Goal: Communication & Community: Ask a question

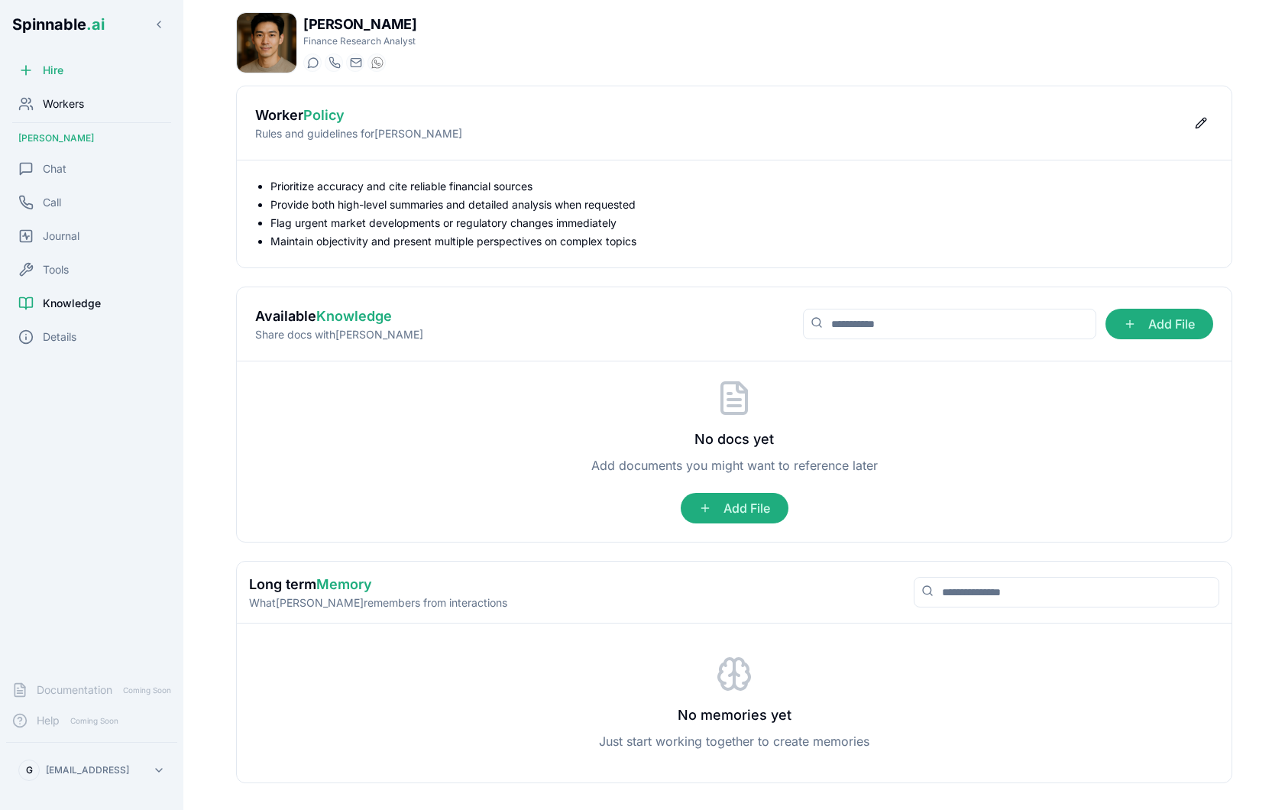
click at [99, 107] on div "Workers" at bounding box center [91, 104] width 171 height 31
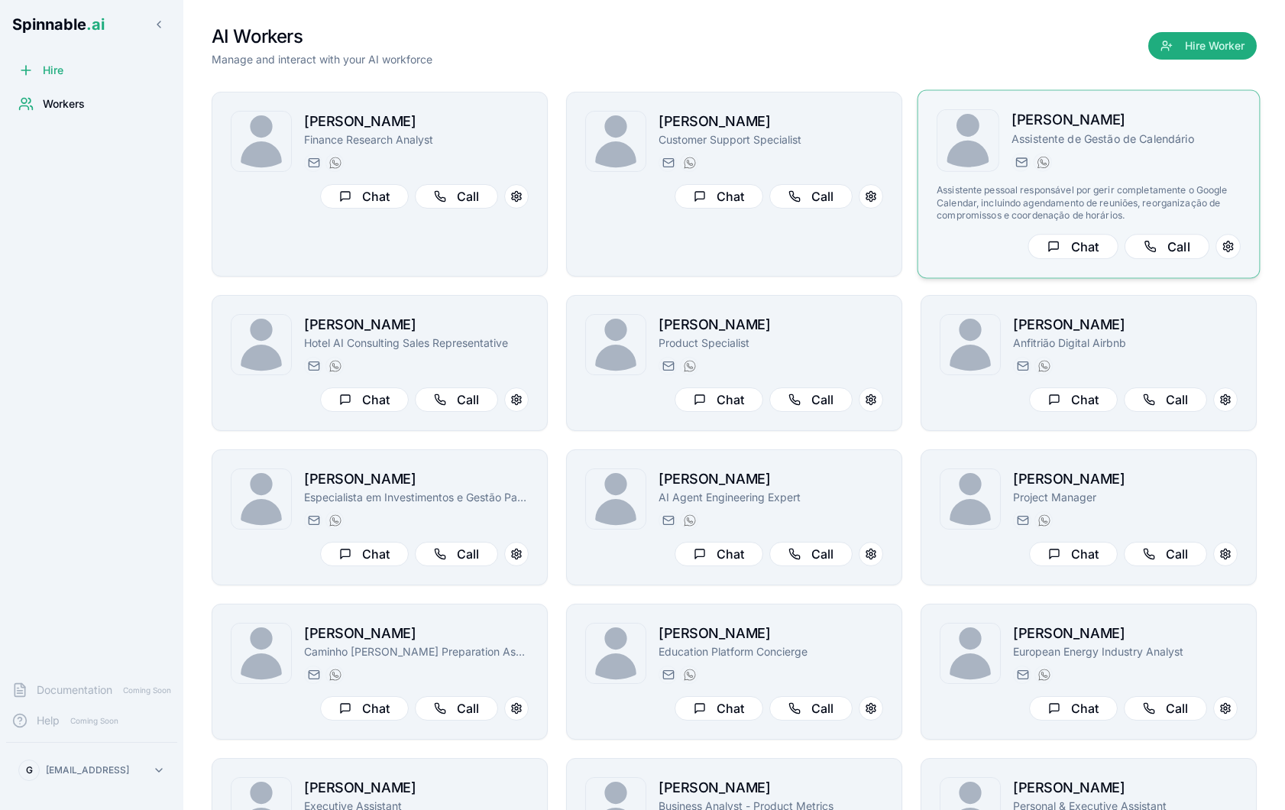
click at [1173, 174] on div "Nina Omar Assistente de Gestão de Calendário nina.omar@getspinnable.ai +351 915…" at bounding box center [1088, 184] width 304 height 150
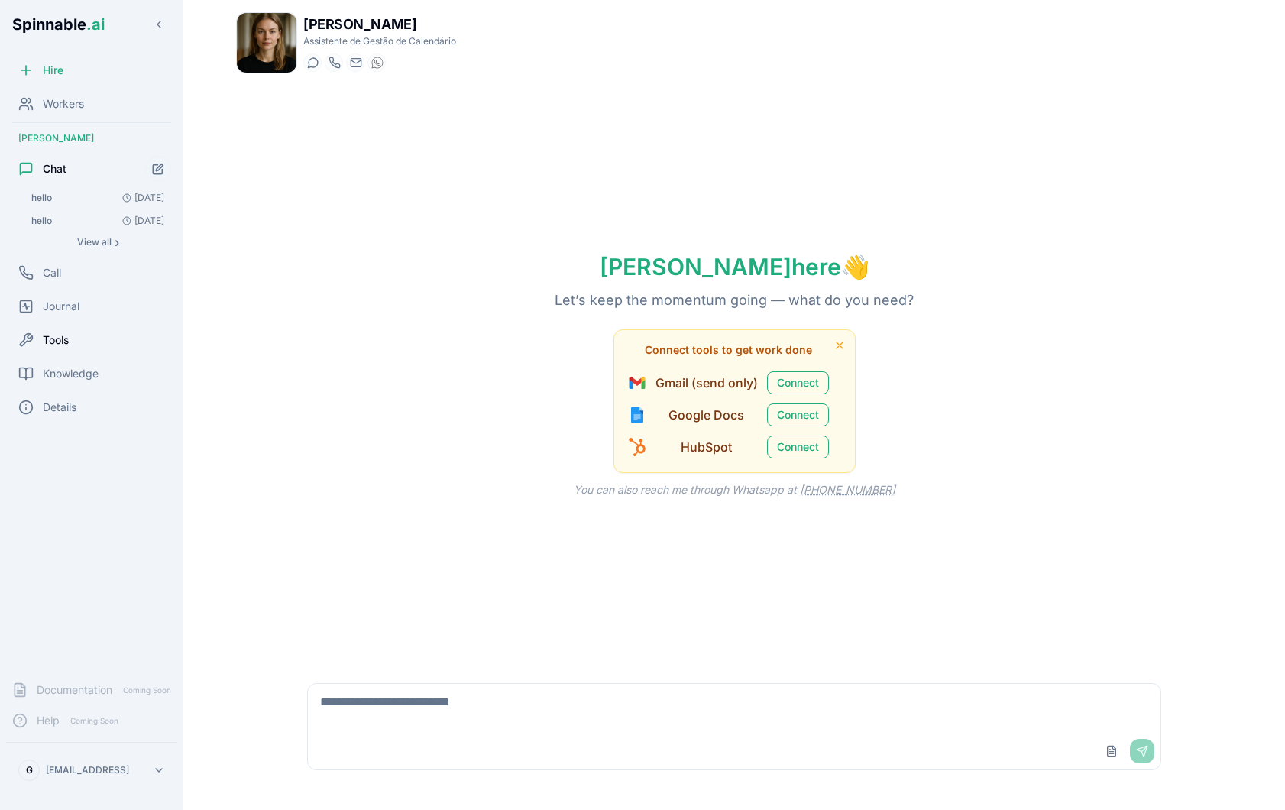
click at [94, 341] on div "Tools" at bounding box center [91, 340] width 171 height 31
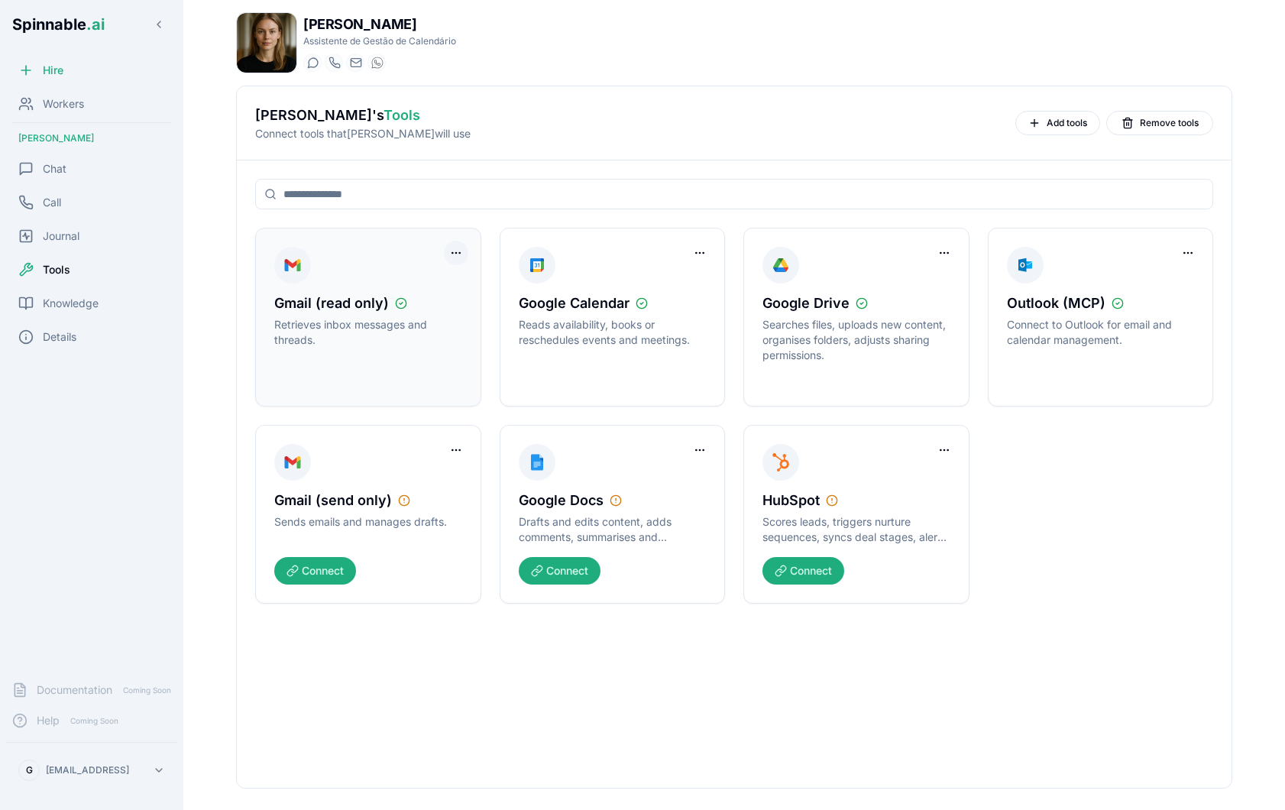
click at [458, 256] on html "Spinnable .ai Hire Workers Nina Omar Chat Call Journal Tools Knowledge Details …" at bounding box center [642, 405] width 1285 height 810
click at [442, 286] on div "Disconnect Tool Account" at bounding box center [393, 284] width 137 height 24
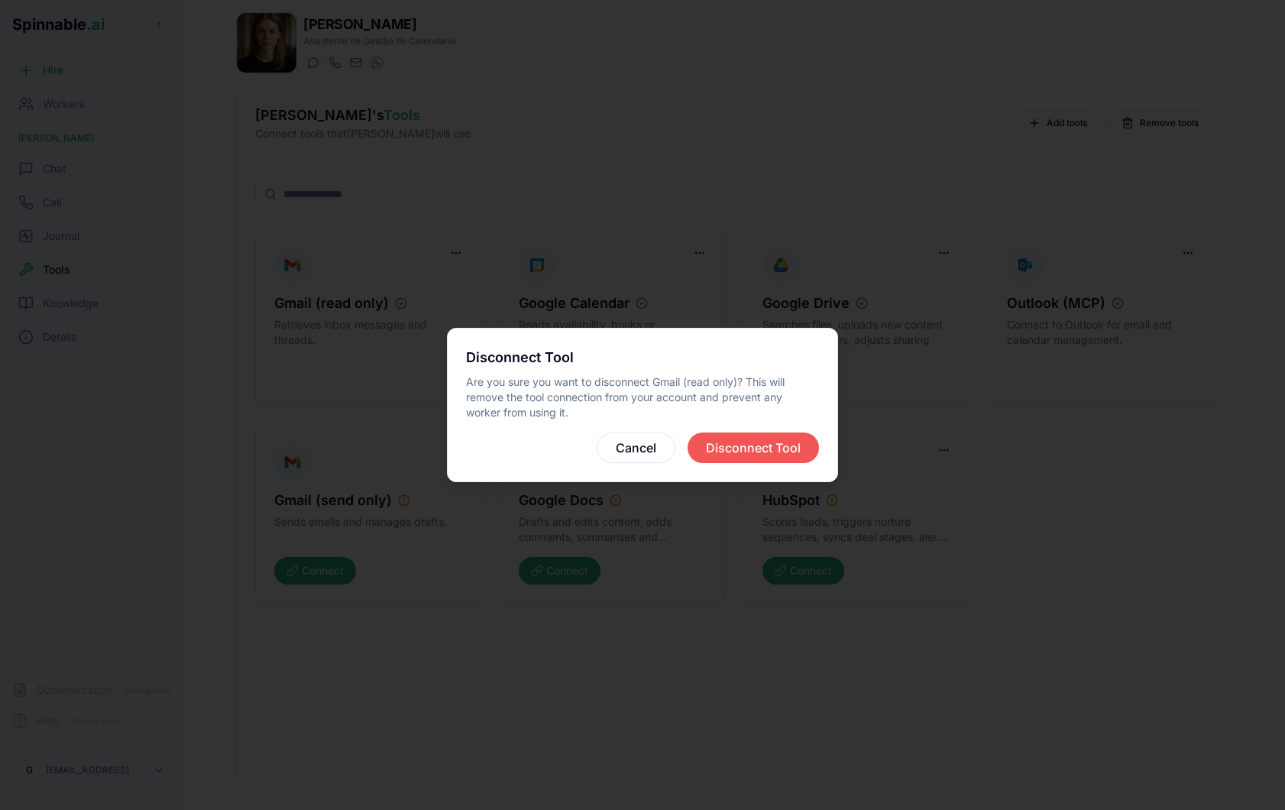
click at [747, 438] on button "Disconnect Tool" at bounding box center [752, 447] width 131 height 31
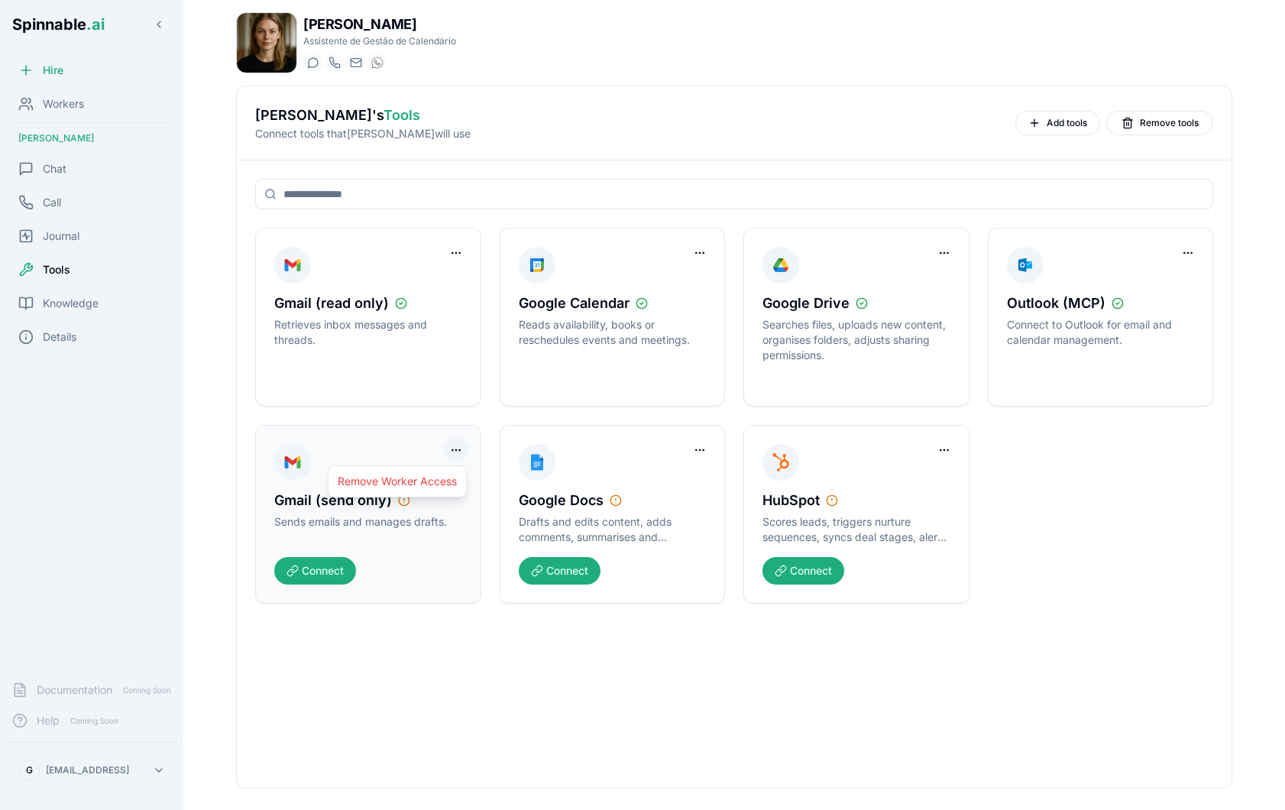
click at [459, 457] on html "Spinnable .ai Hire Workers Nina Omar Chat Call Journal Tools Knowledge Details …" at bounding box center [642, 405] width 1285 height 810
click at [420, 493] on div "Remove Worker Access" at bounding box center [397, 481] width 139 height 32
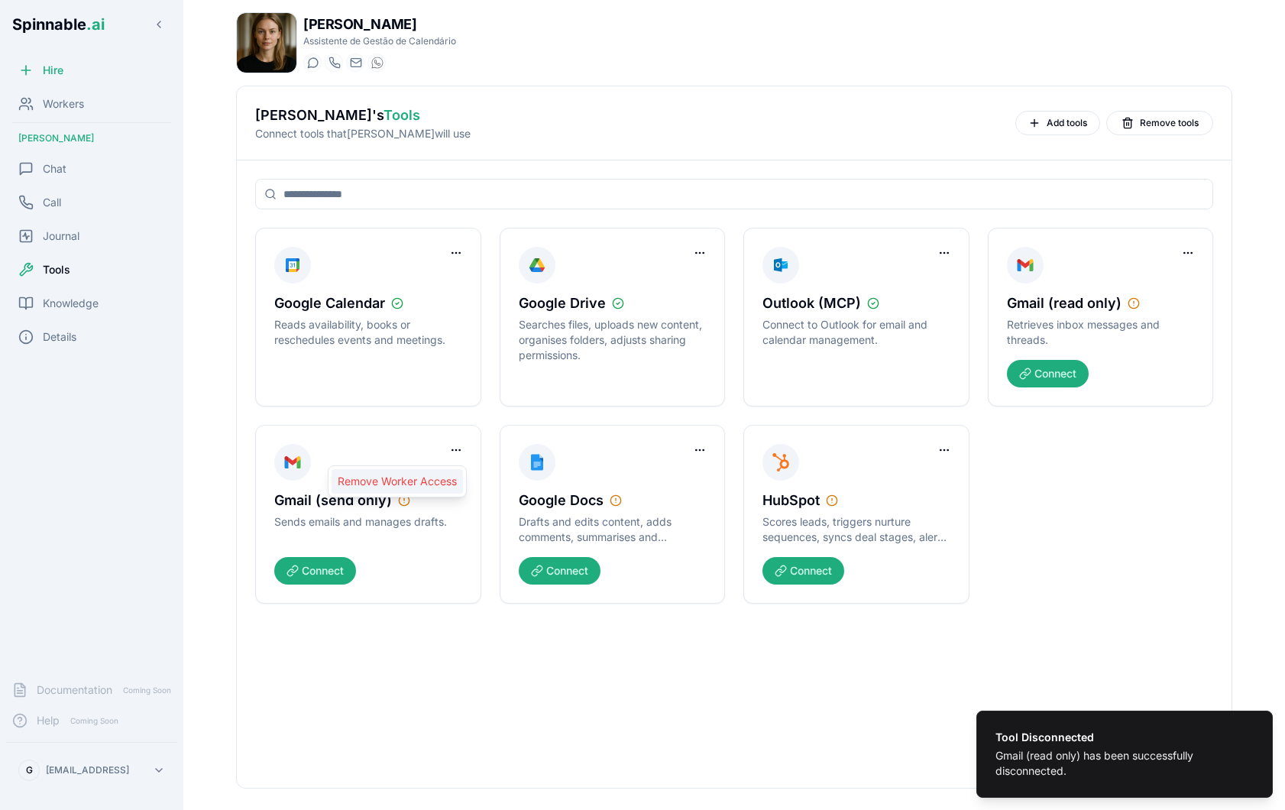
click at [428, 488] on div "Remove Worker Access" at bounding box center [397, 481] width 131 height 24
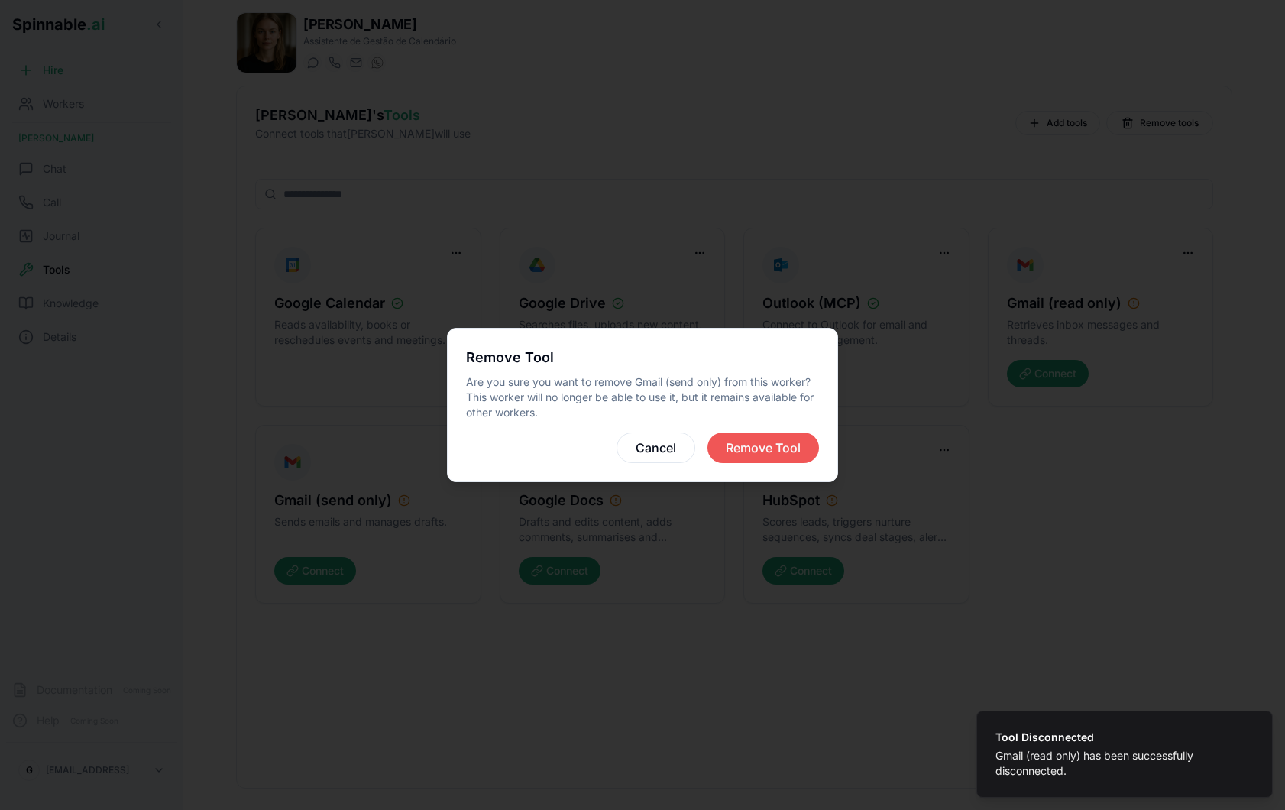
click at [764, 445] on button "Remove Tool" at bounding box center [763, 447] width 112 height 31
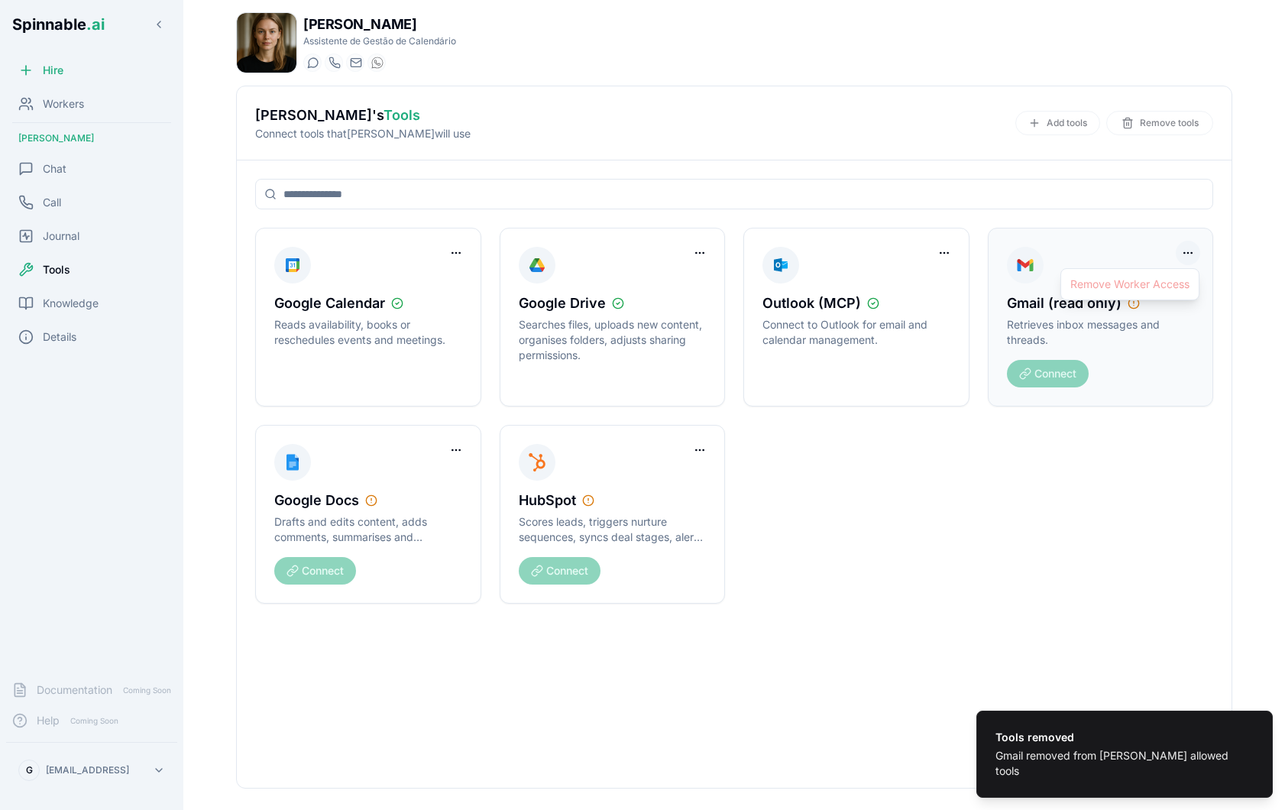
click at [1183, 251] on html "Tools removed Gmail removed from Nina Omar's allowed tools Spinnable .ai Hire W…" at bounding box center [642, 405] width 1285 height 810
click at [1149, 286] on div "Remove Worker Access" at bounding box center [1129, 284] width 139 height 32
click at [1093, 461] on html "Tools removed Gmail removed from Nina Omar's allowed tools Spinnable .ai Hire W…" at bounding box center [642, 405] width 1285 height 810
click at [1182, 257] on html "Tools removed Gmail removed from Nina Omar's allowed tools Spinnable .ai Hire W…" at bounding box center [642, 405] width 1285 height 810
click at [1153, 277] on div "Remove Worker Access" at bounding box center [1129, 284] width 139 height 32
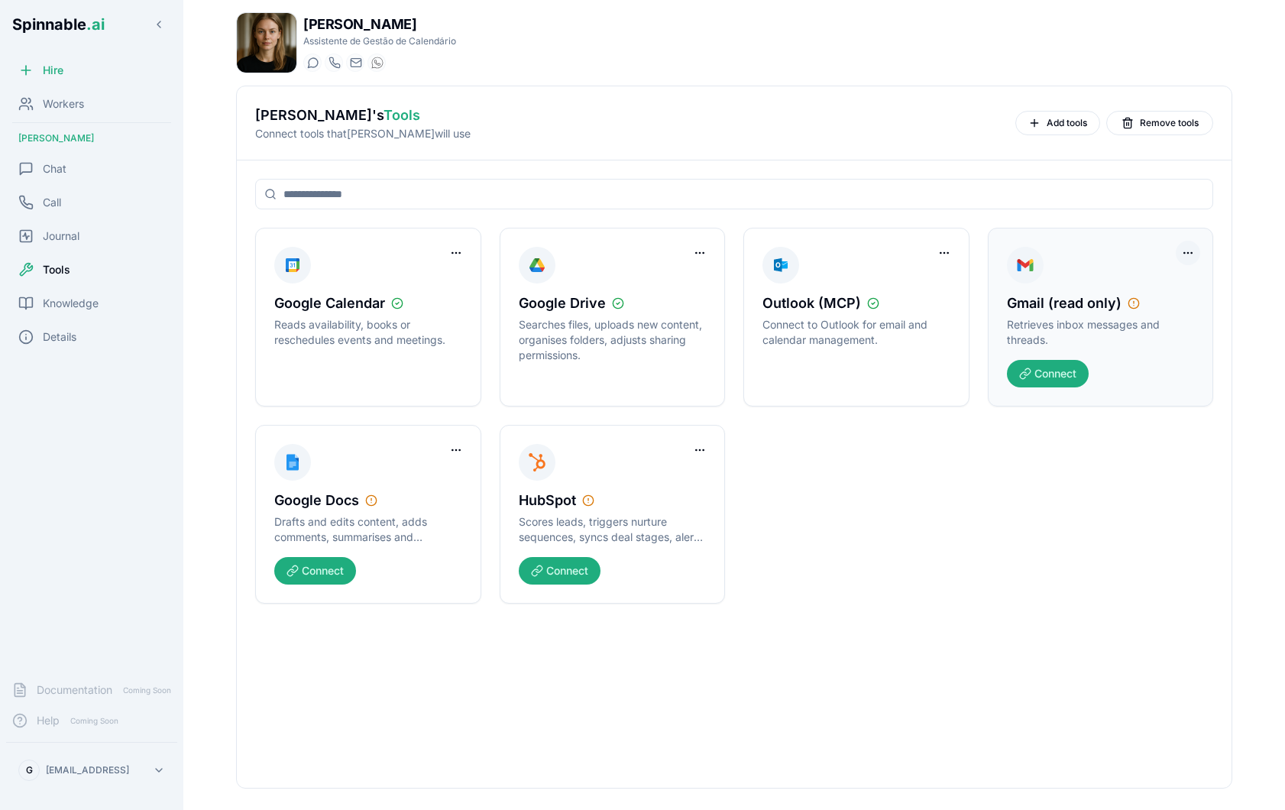
click at [1192, 255] on html "Spinnable .ai Hire Workers [PERSON_NAME] Chat Call Journal Tools Knowledge Deta…" at bounding box center [642, 405] width 1285 height 810
click at [1137, 290] on div "Remove Worker Access" at bounding box center [1129, 284] width 131 height 24
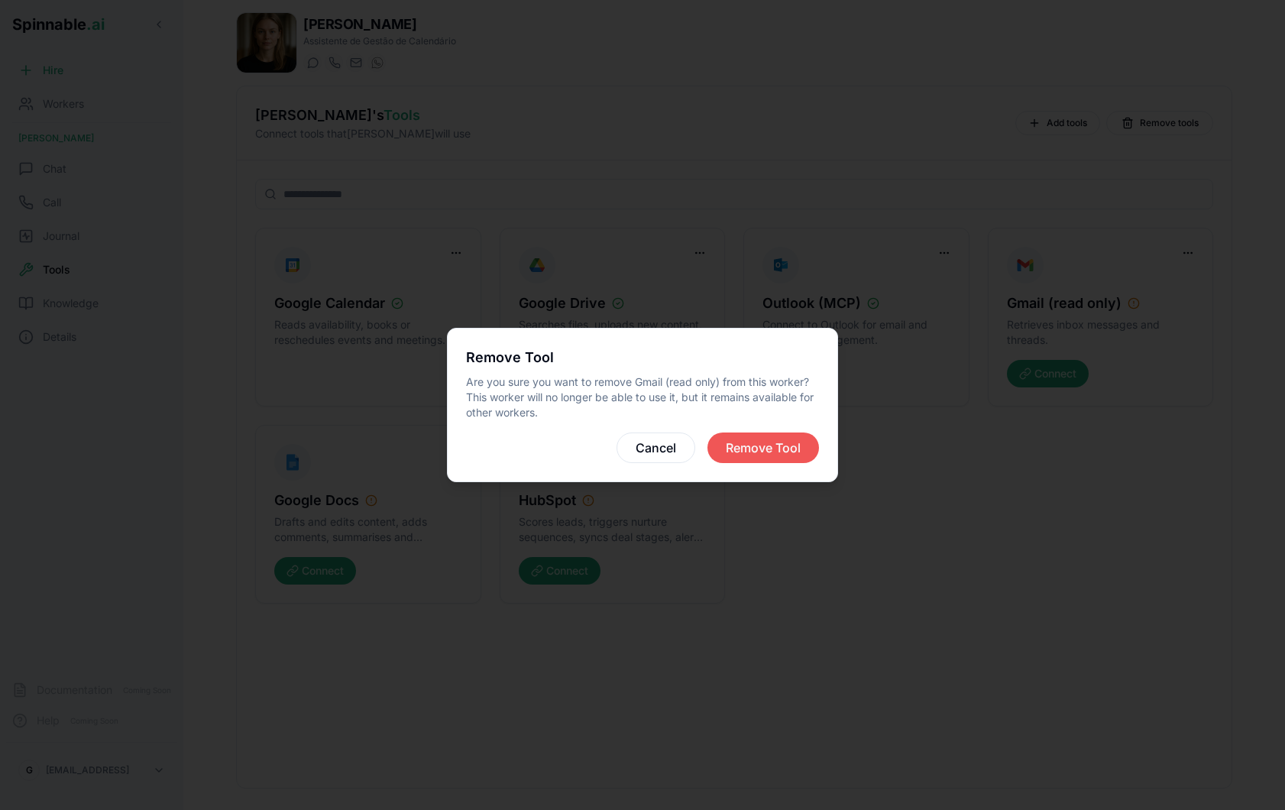
click at [758, 442] on button "Remove Tool" at bounding box center [763, 447] width 112 height 31
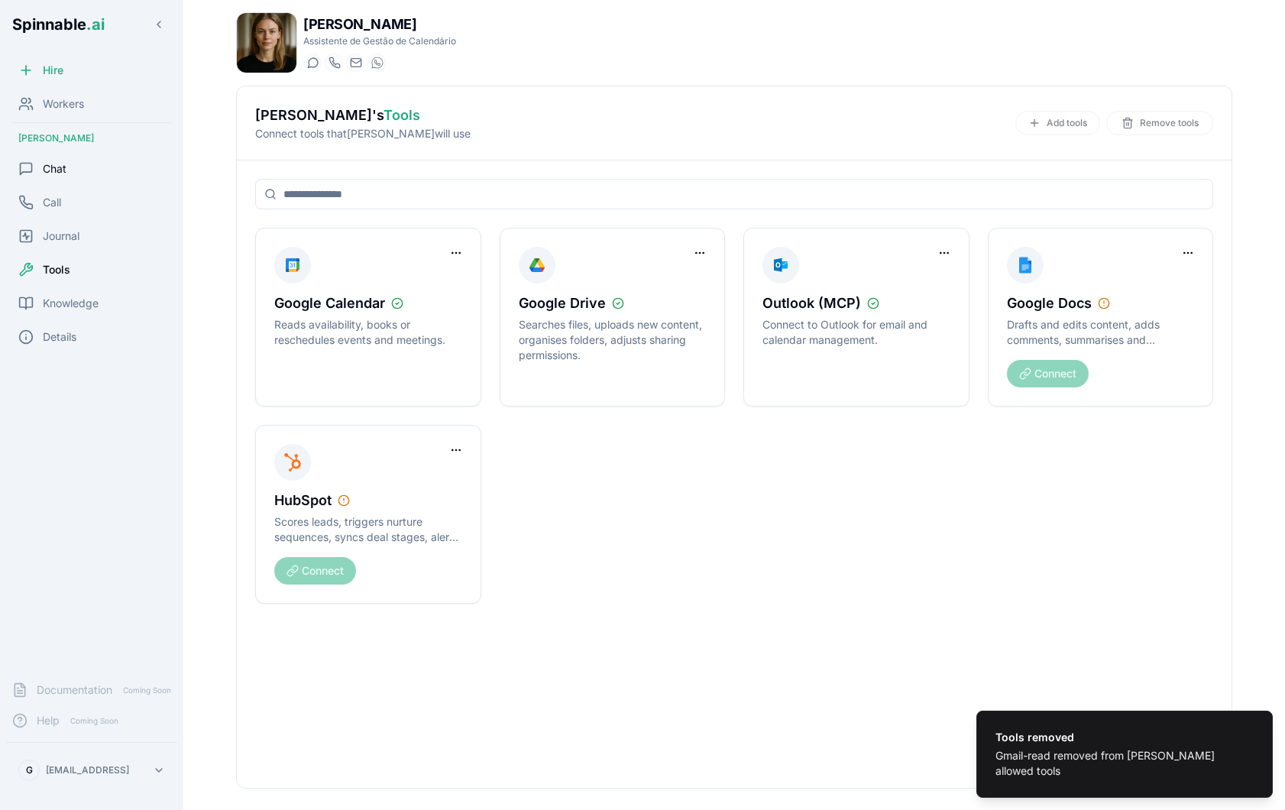
click at [89, 173] on div "Chat" at bounding box center [91, 169] width 171 height 31
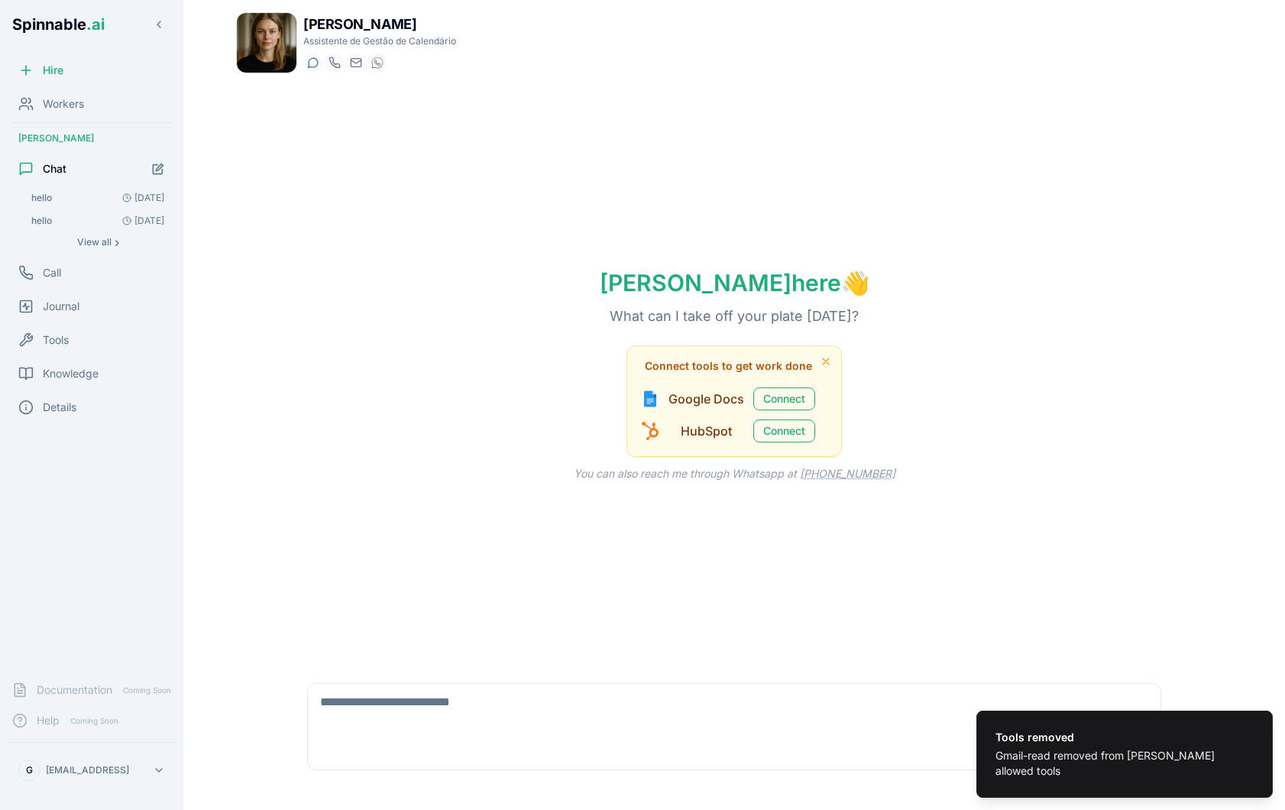
click at [454, 699] on textarea at bounding box center [734, 708] width 852 height 49
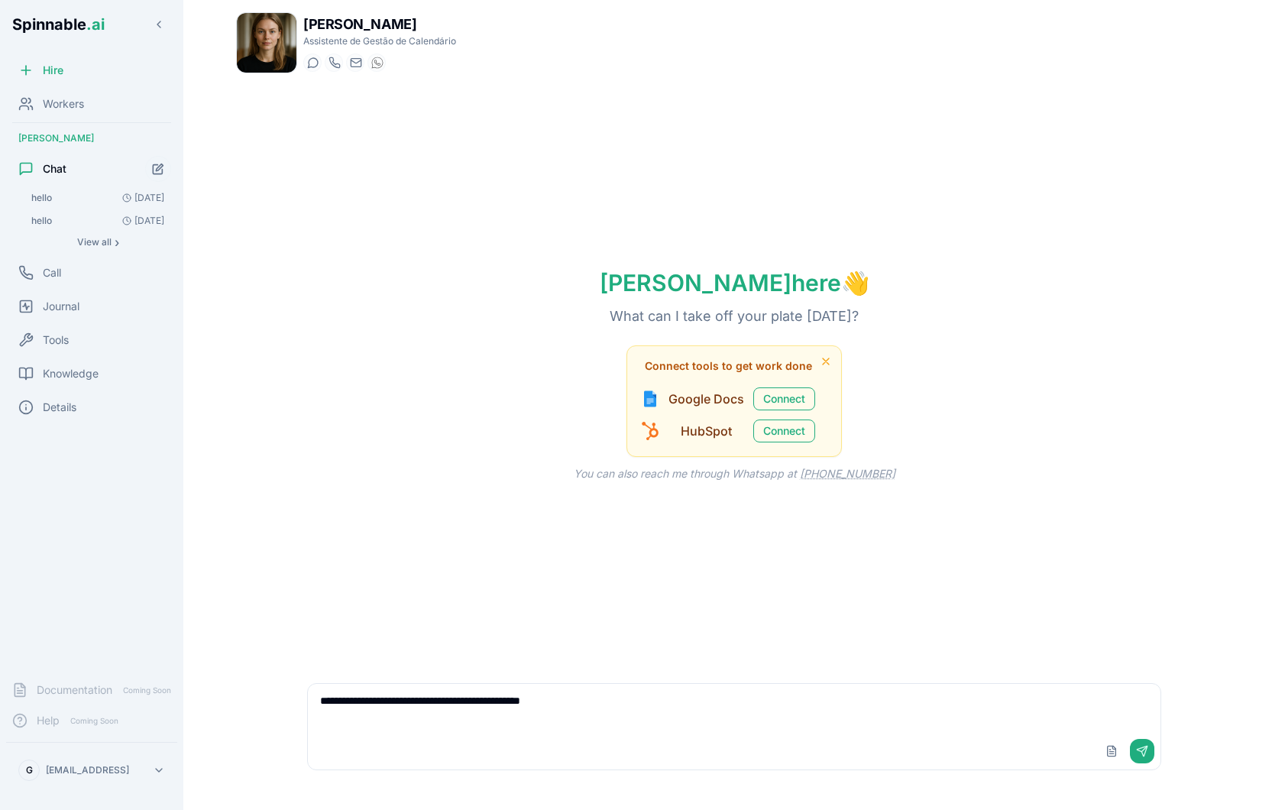
type textarea "**********"
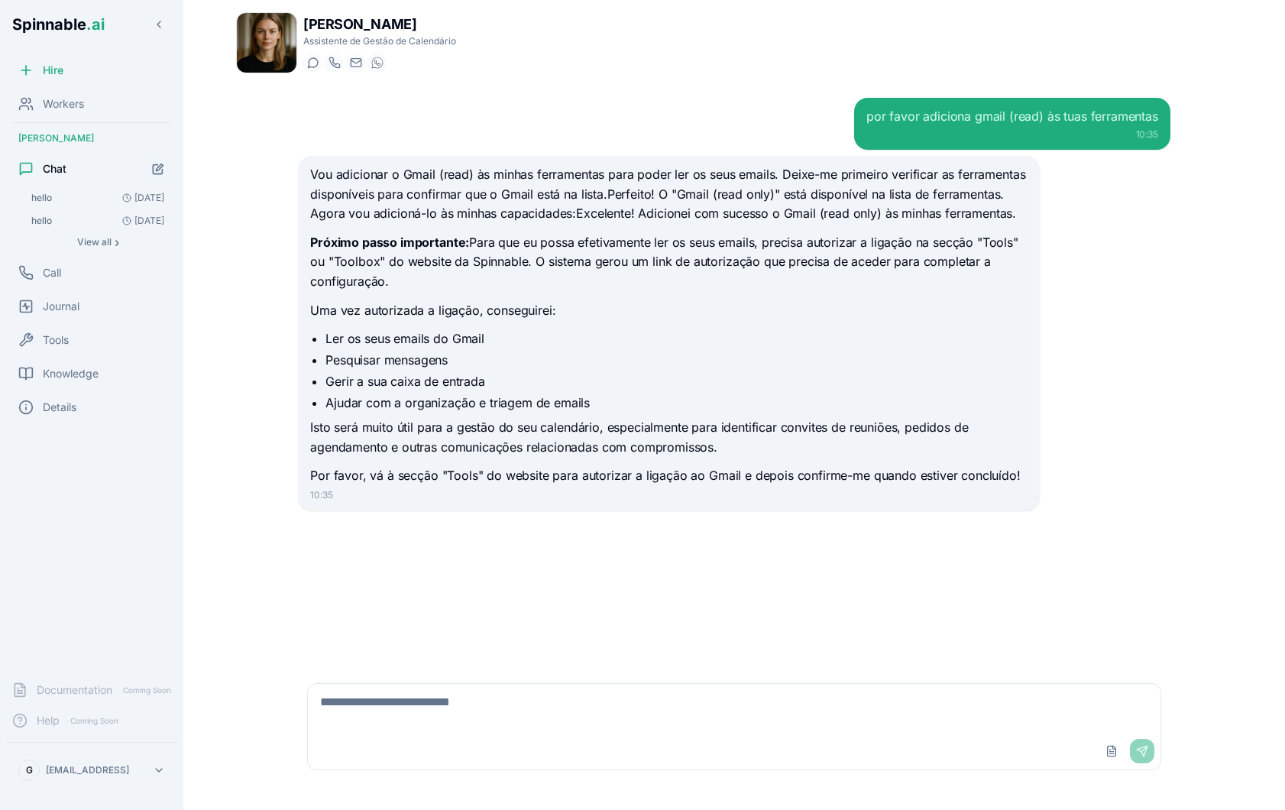
click at [559, 704] on textarea at bounding box center [734, 708] width 852 height 49
click at [67, 336] on span "Tools" at bounding box center [56, 339] width 26 height 15
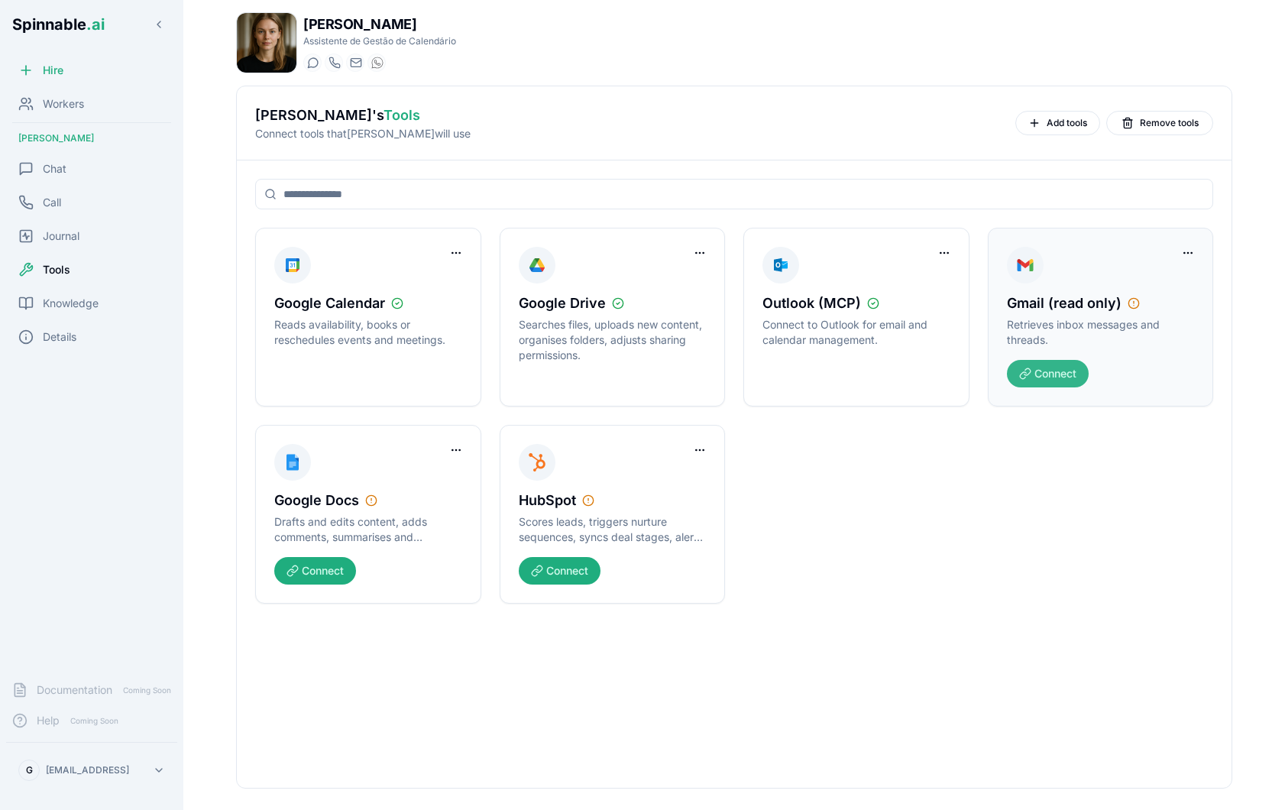
click at [1069, 367] on button "Connect" at bounding box center [1048, 373] width 82 height 27
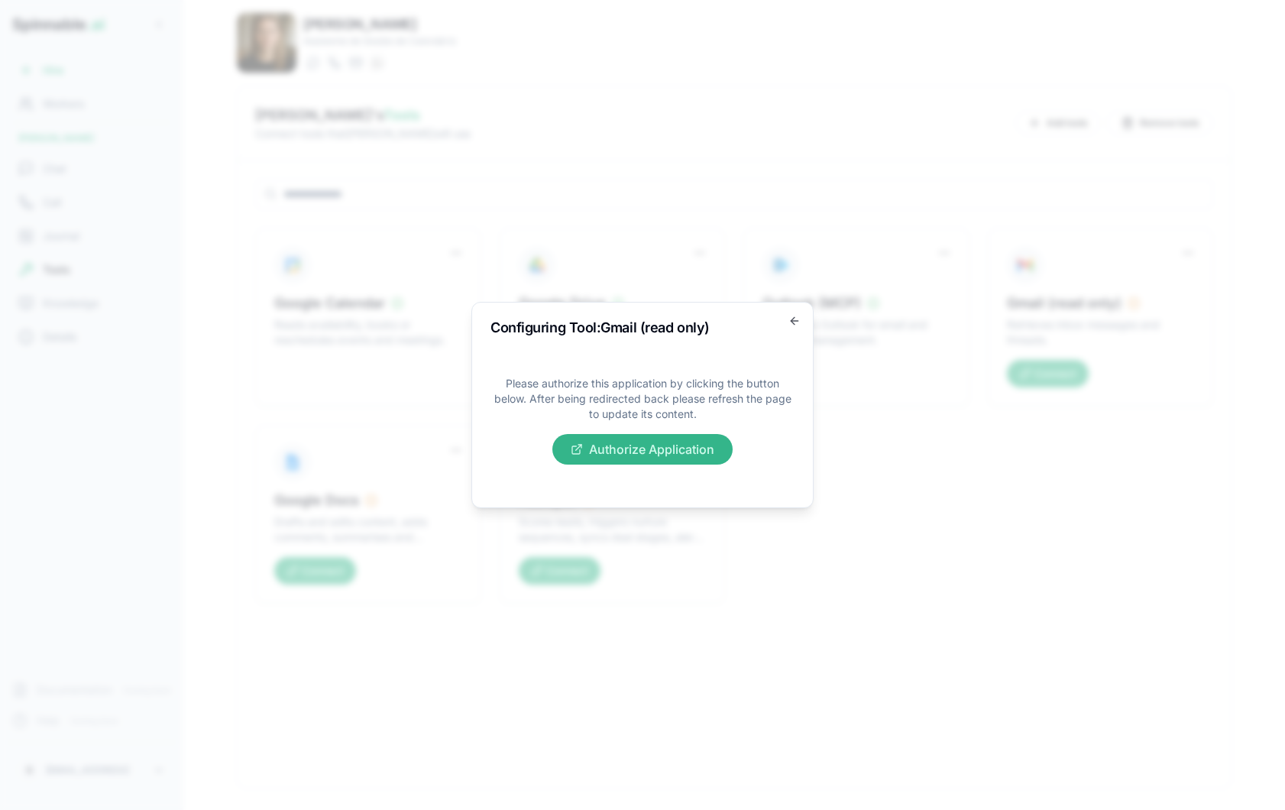
click at [592, 452] on button "Authorize Application" at bounding box center [642, 449] width 180 height 31
click at [794, 322] on icon "button" at bounding box center [794, 321] width 12 height 12
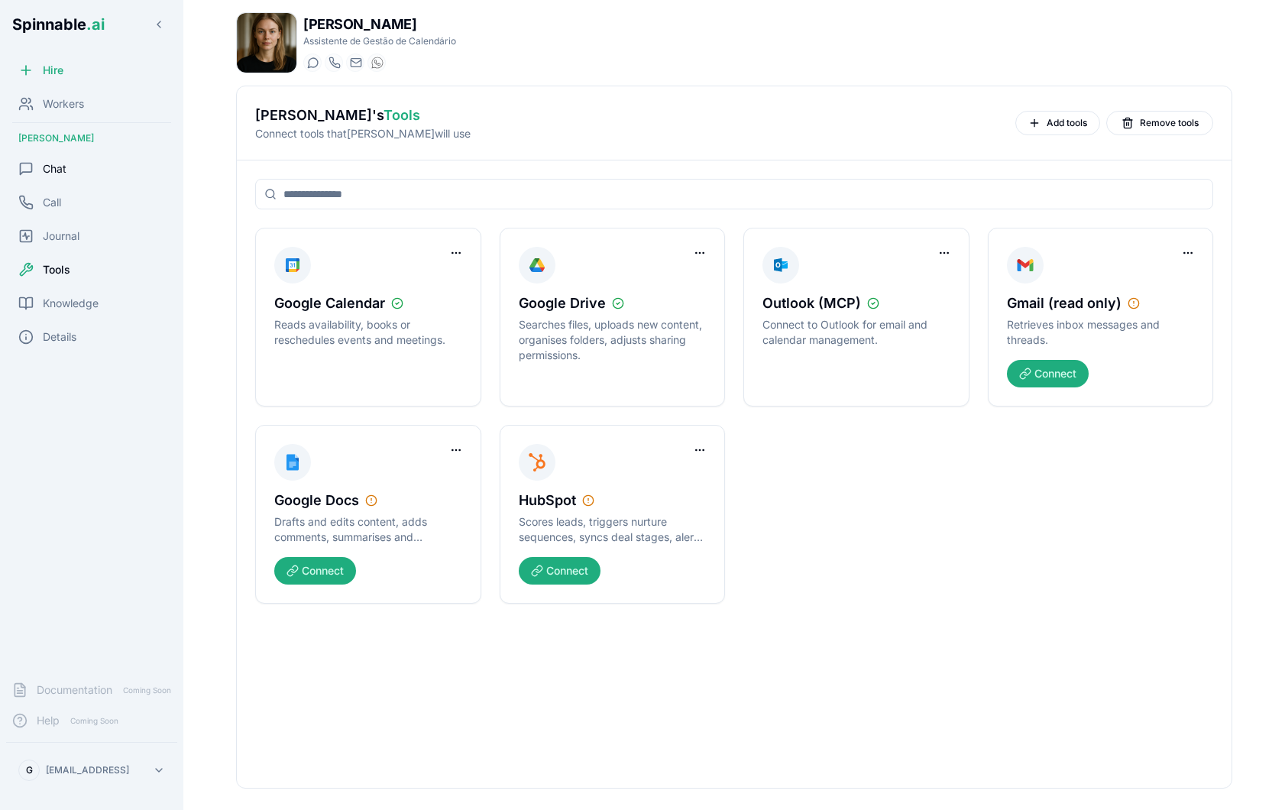
click at [92, 171] on div "Chat" at bounding box center [91, 169] width 171 height 31
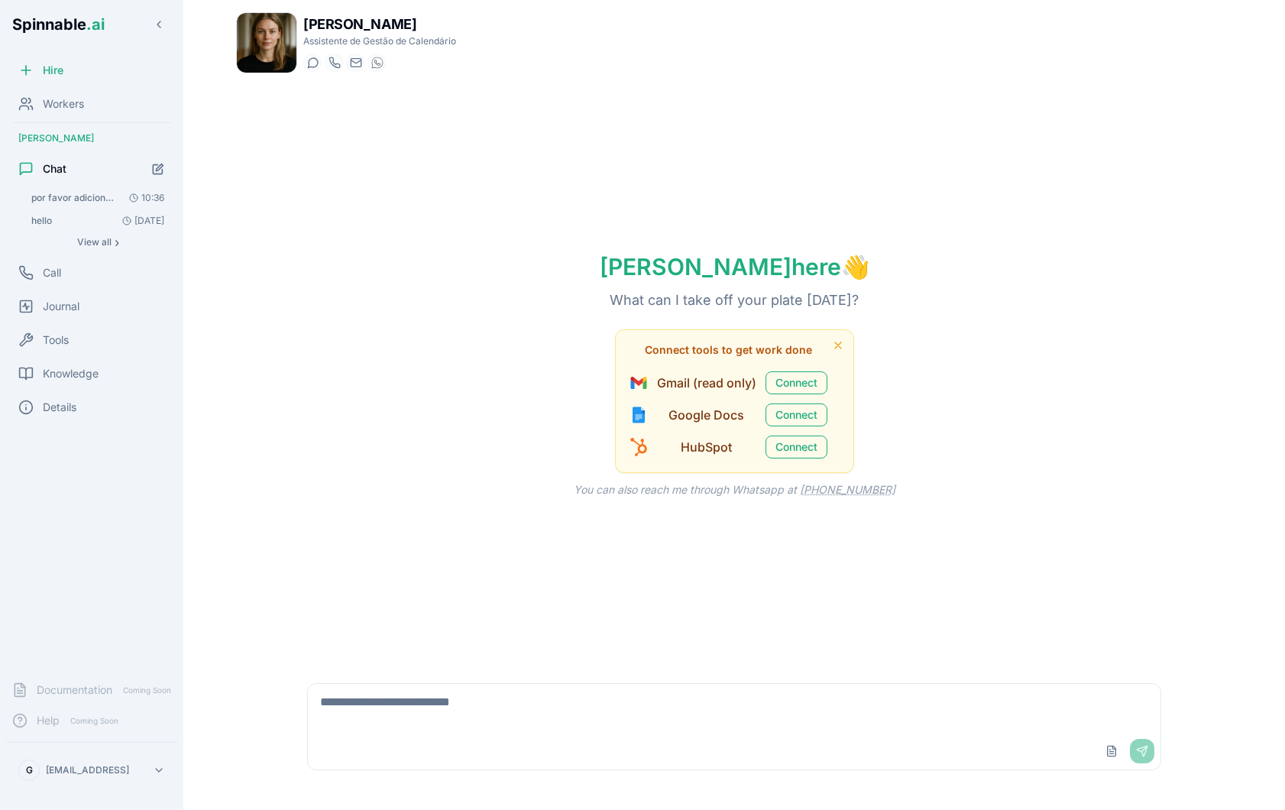
click at [576, 700] on textarea at bounding box center [734, 708] width 852 height 49
type textarea "*"
type textarea "**********"
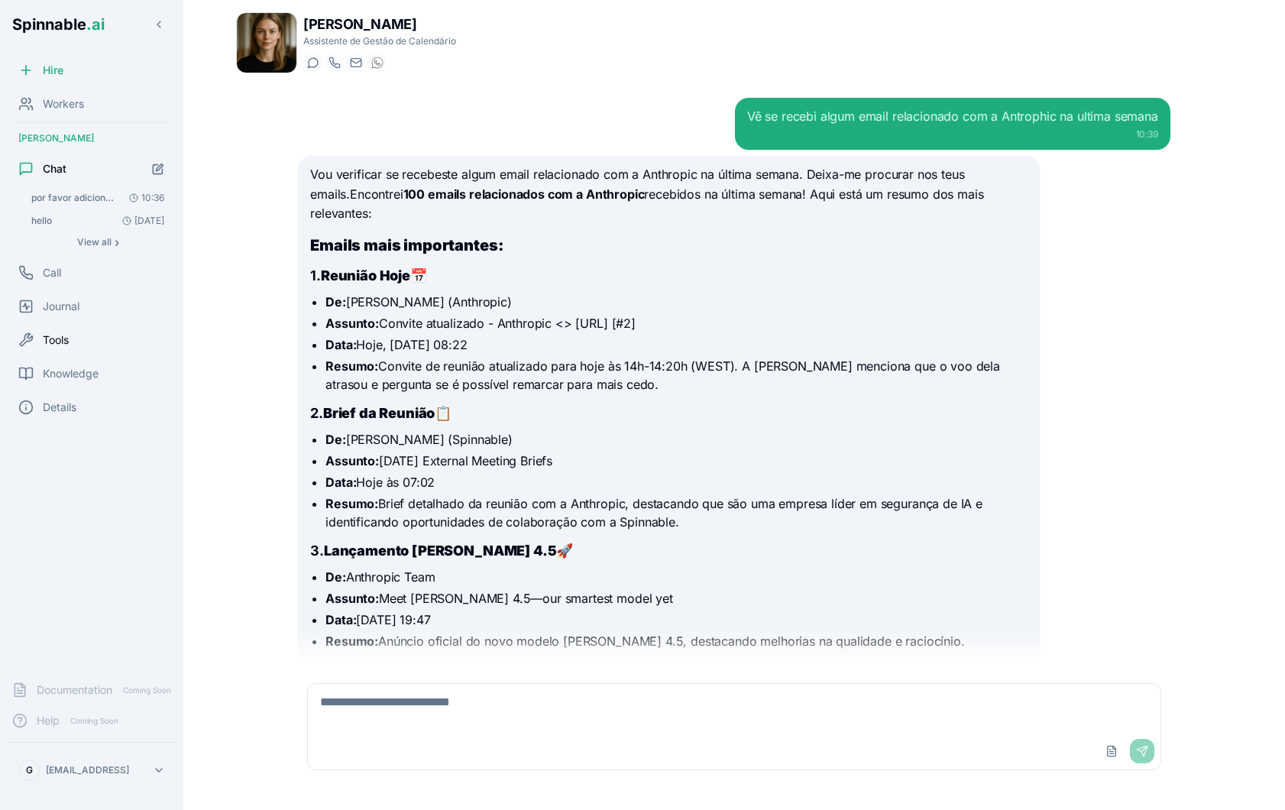
click at [65, 350] on div "Tools" at bounding box center [91, 340] width 171 height 31
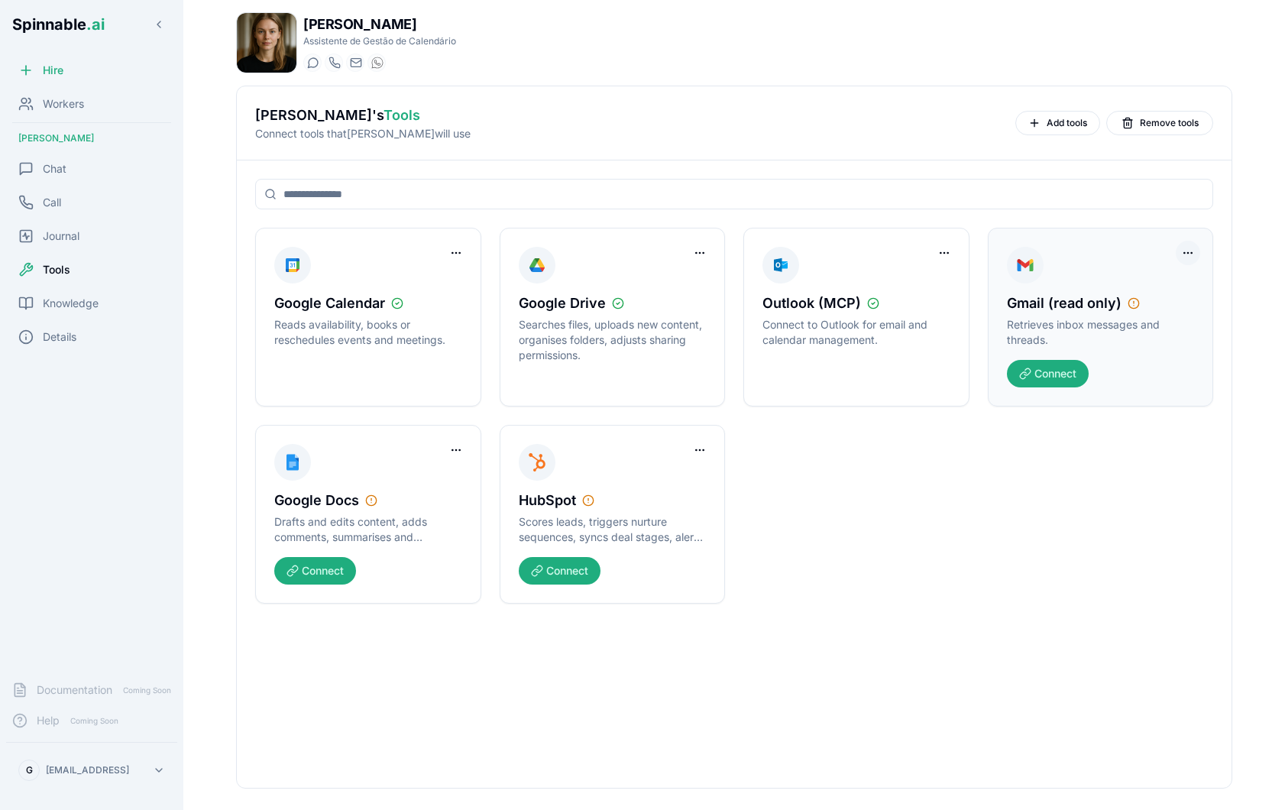
click at [1185, 249] on html "Spinnable .ai Hire Workers Nina Omar Chat Call Journal Tools Knowledge Details …" at bounding box center [642, 405] width 1285 height 810
click at [1145, 290] on div "Remove Worker Access" at bounding box center [1129, 284] width 131 height 24
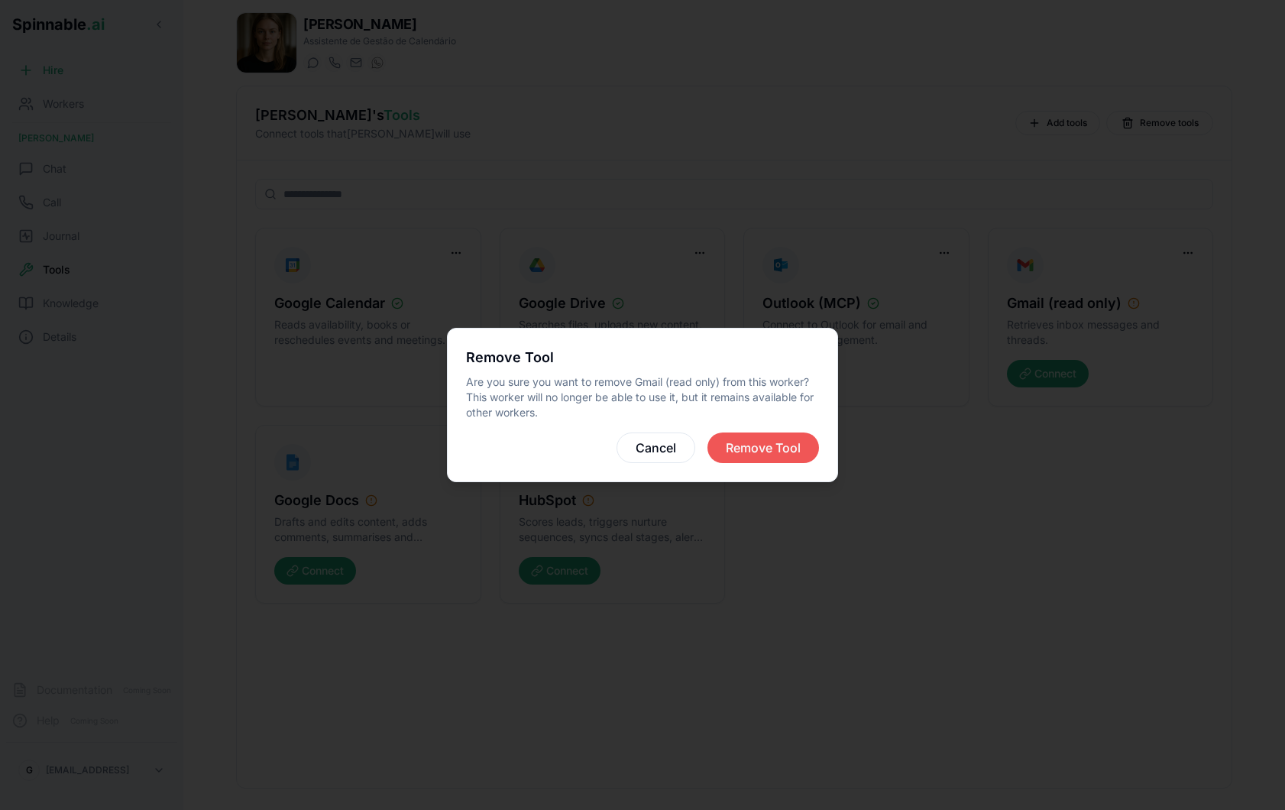
click at [774, 444] on button "Remove Tool" at bounding box center [763, 447] width 112 height 31
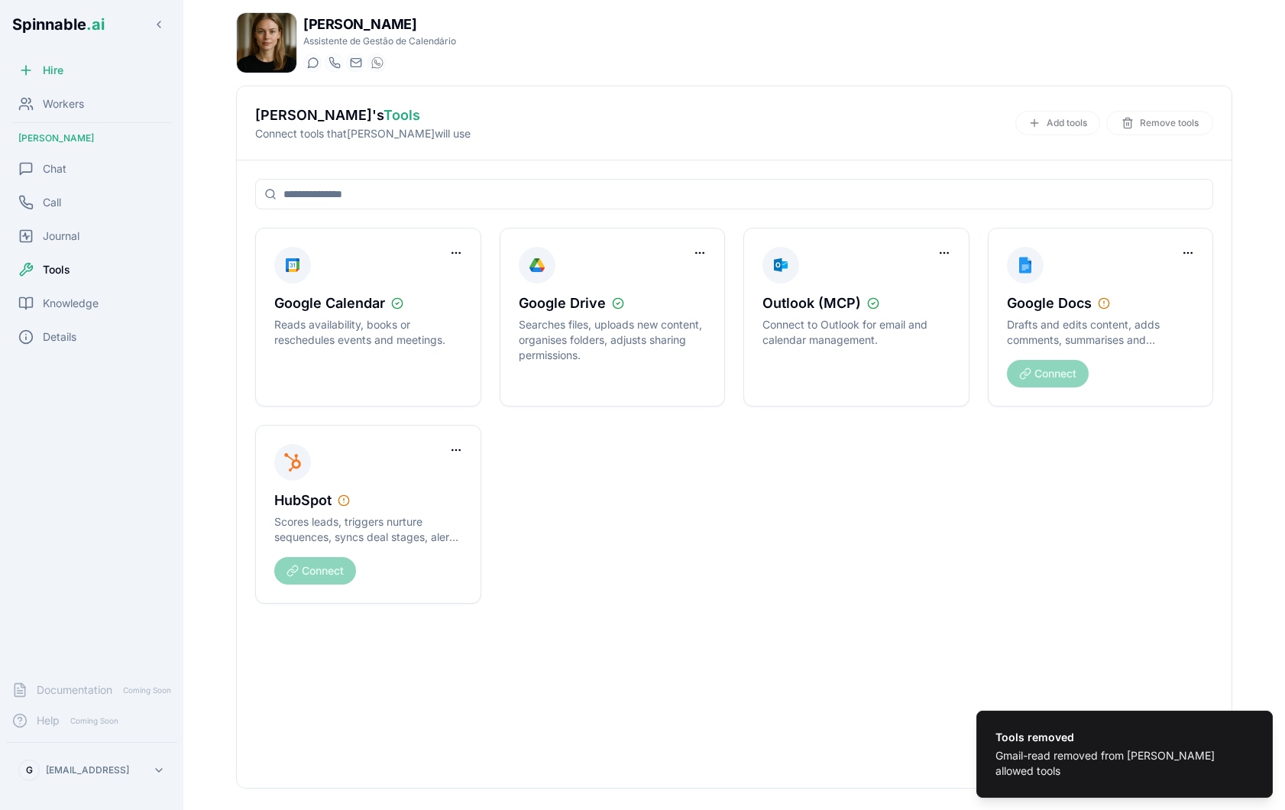
click at [754, 430] on div "Google Calendar Reads availability, books or reschedules events and meetings. G…" at bounding box center [734, 416] width 958 height 376
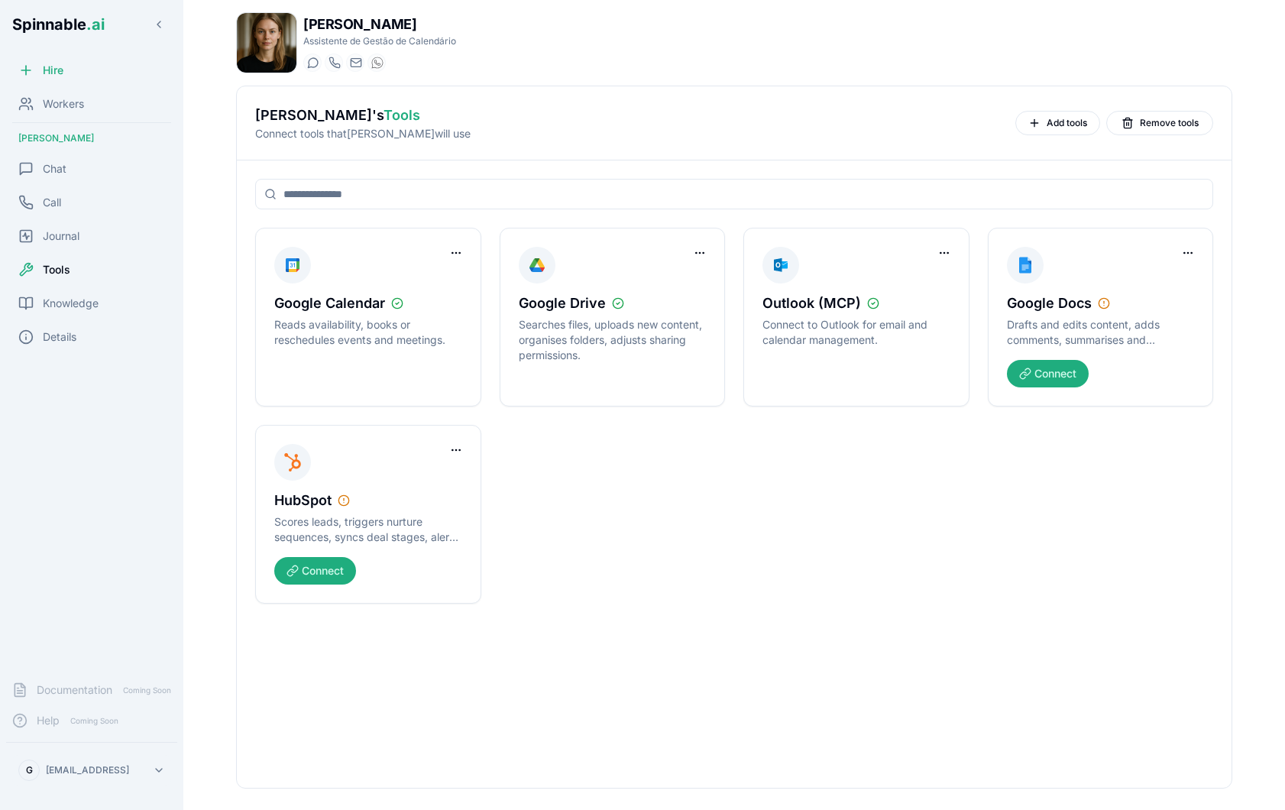
click at [90, 771] on html "Spinnable .ai Hire Workers Nina Omar Chat Call Journal Tools Knowledge Details …" at bounding box center [642, 405] width 1285 height 810
click at [109, 674] on div "Tools" at bounding box center [91, 671] width 145 height 27
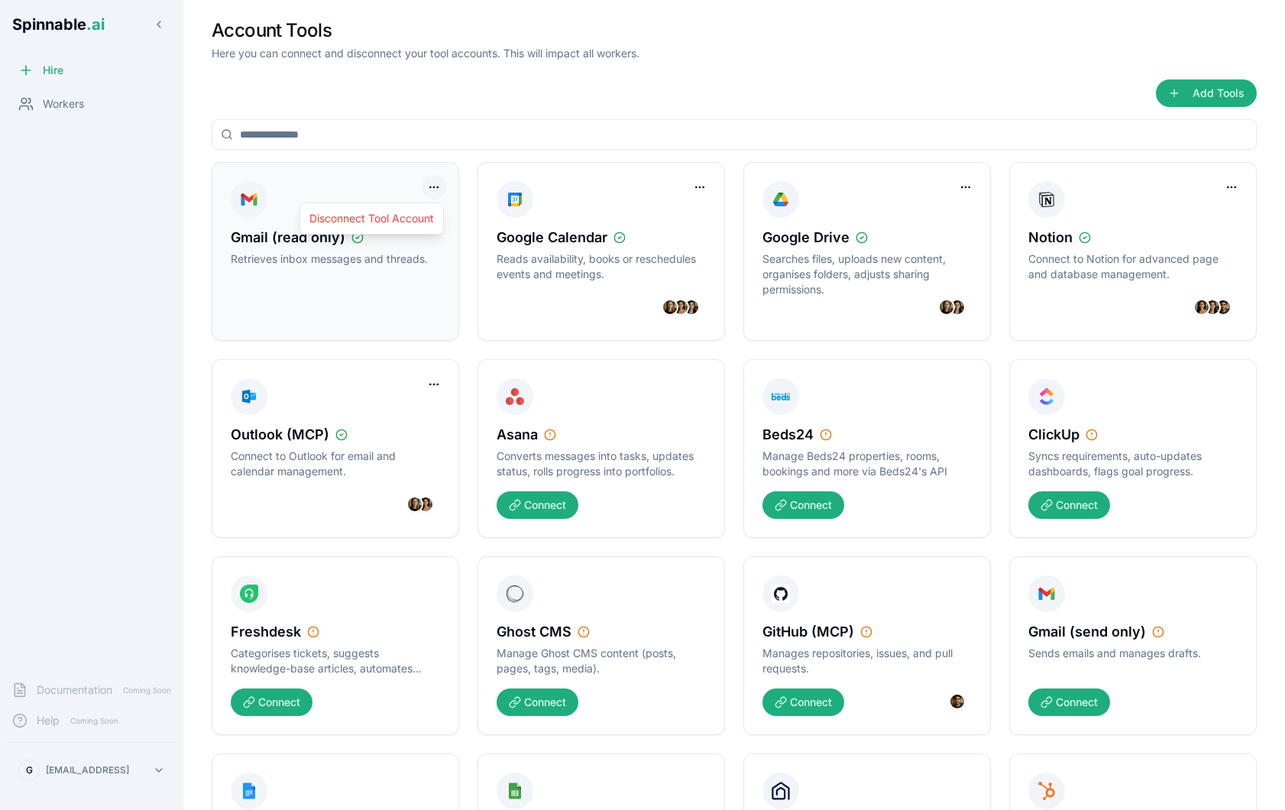
click at [424, 181] on html "Spinnable .ai Hire Workers Documentation Coming Soon Help Coming Soon G gil@spi…" at bounding box center [642, 405] width 1285 height 810
click at [416, 215] on div "Disconnect Tool Account" at bounding box center [371, 218] width 137 height 24
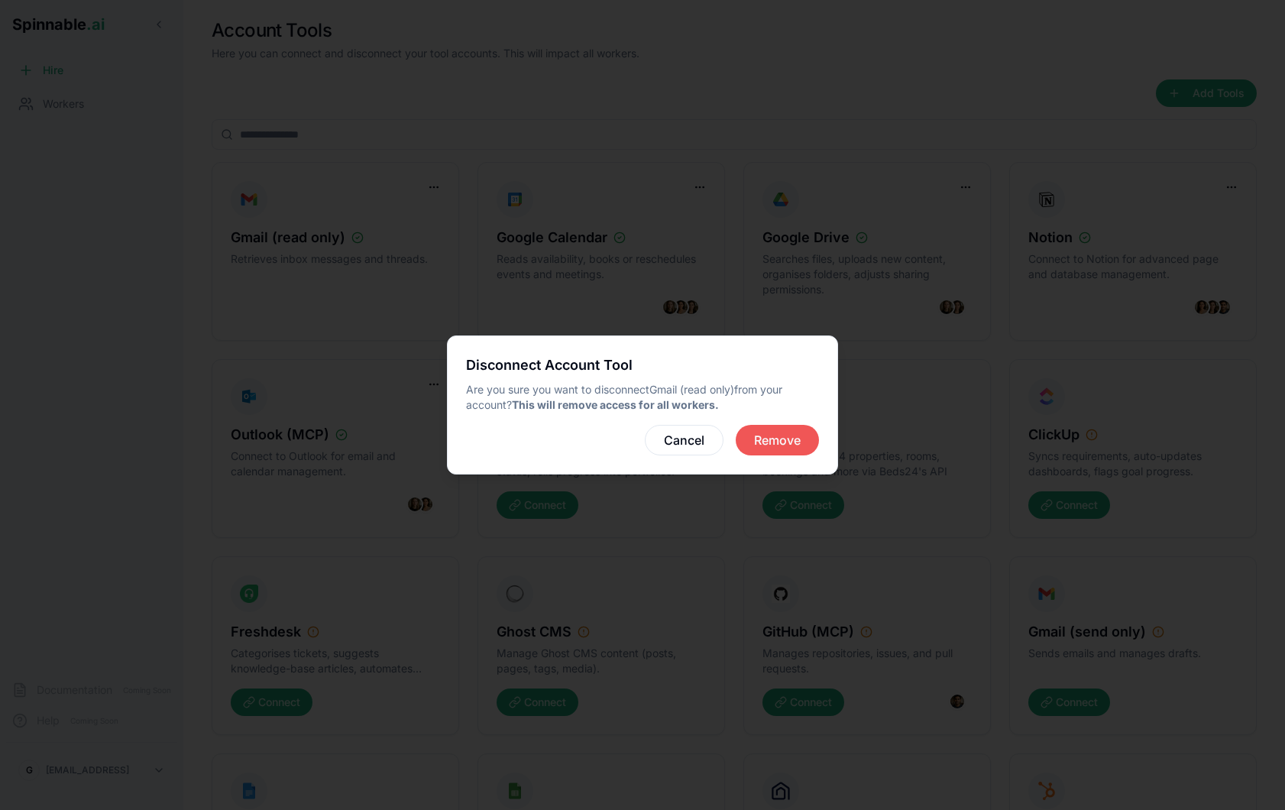
click at [786, 440] on button "Remove" at bounding box center [777, 440] width 83 height 31
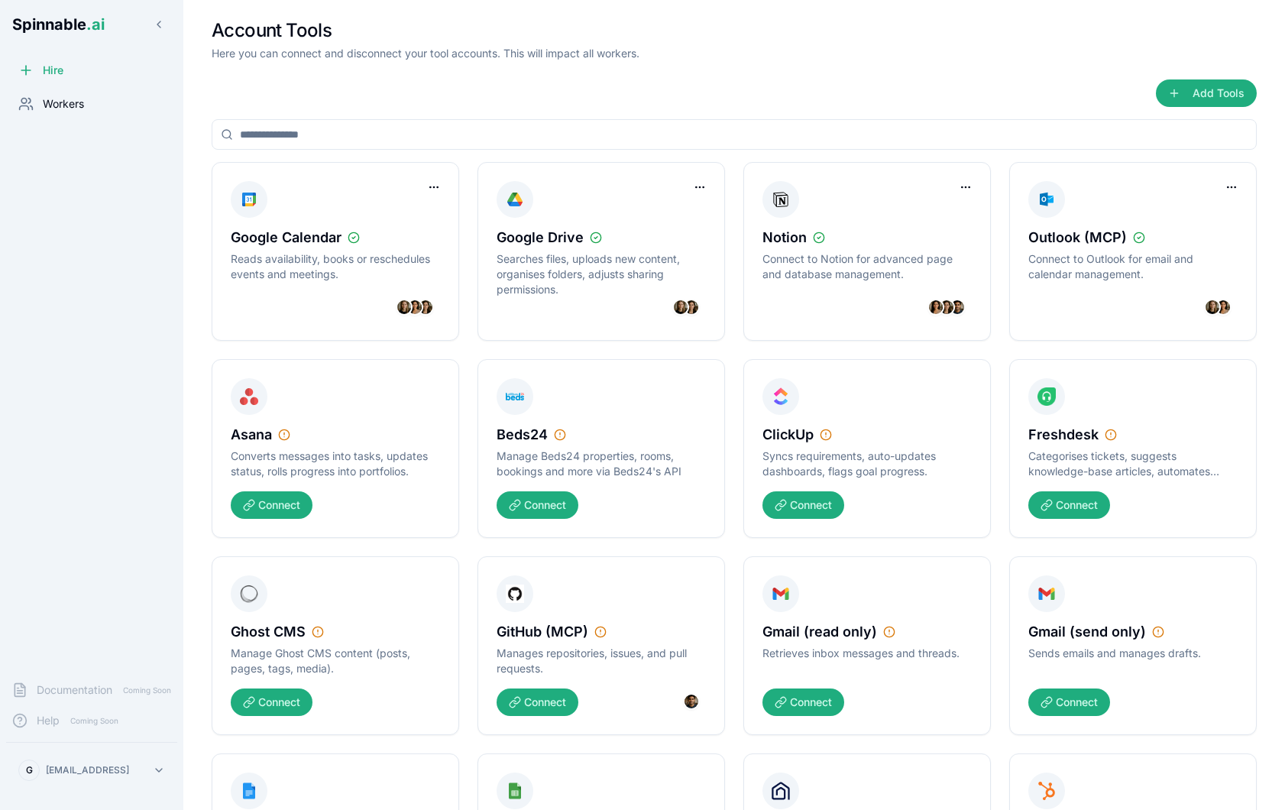
click at [78, 103] on span "Workers" at bounding box center [63, 103] width 41 height 15
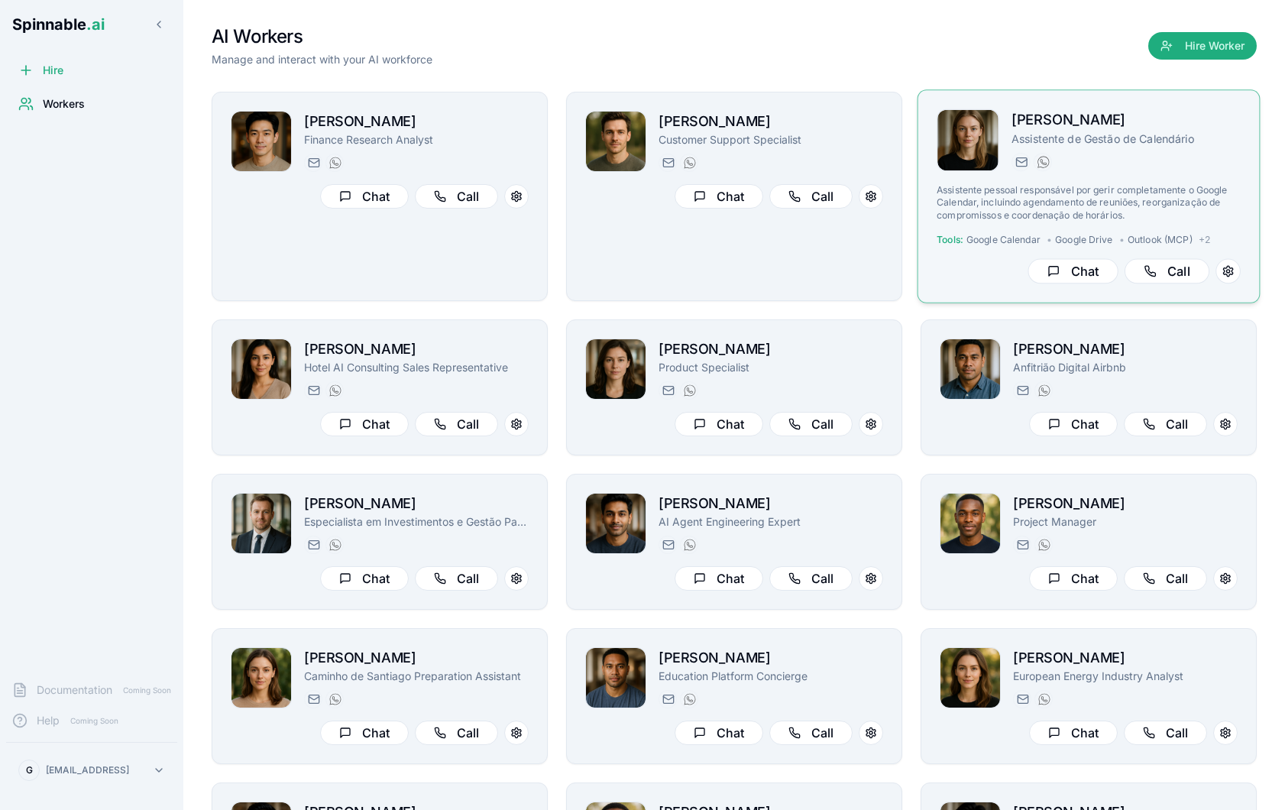
click at [1202, 190] on p "Assistente pessoal responsável por gerir completamente o Google Calendar, inclu…" at bounding box center [1088, 202] width 304 height 37
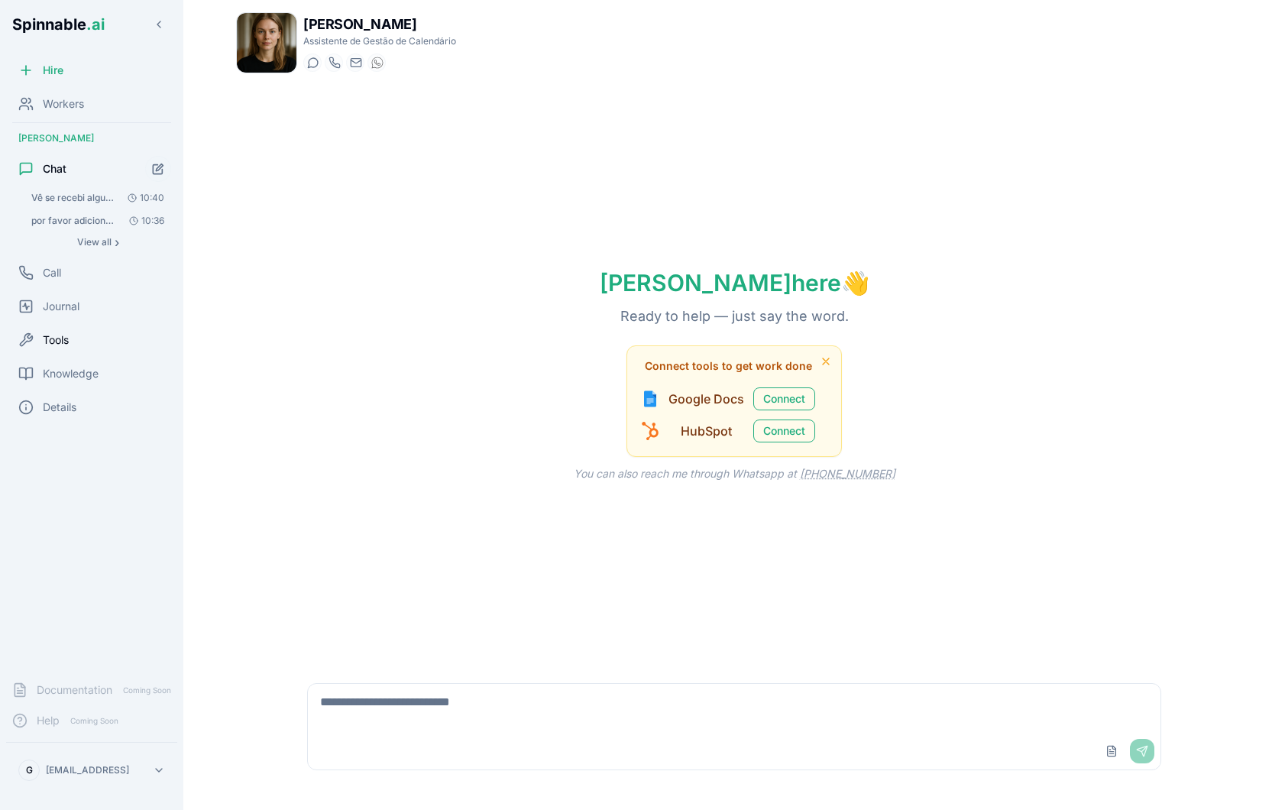
click at [70, 340] on div "Tools" at bounding box center [91, 340] width 171 height 31
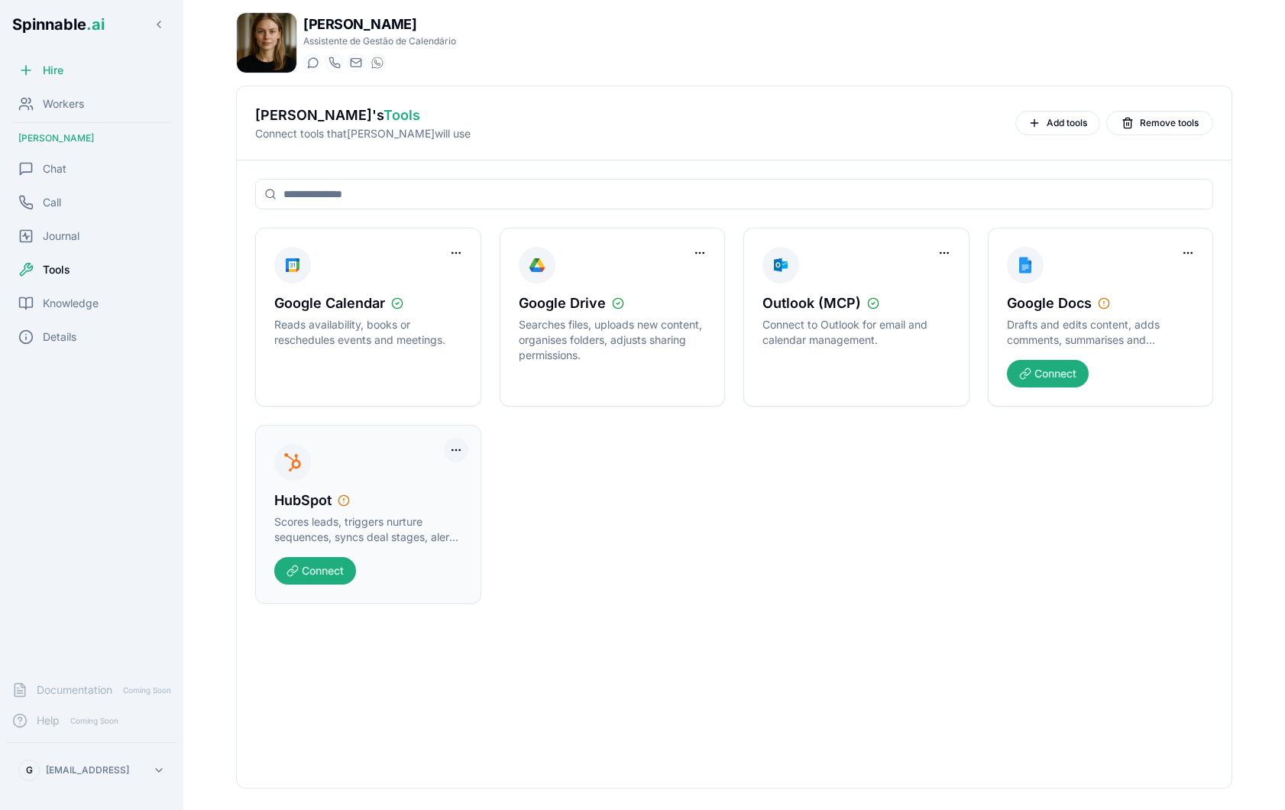
click at [459, 448] on html "Spinnable .ai Hire Workers Nina Omar Chat Call Journal Tools Knowledge Details …" at bounding box center [642, 405] width 1285 height 810
click at [708, 249] on html "Spinnable .ai Hire Workers Nina Omar Chat Call Journal Tools Knowledge Details …" at bounding box center [642, 405] width 1285 height 810
click at [701, 249] on html "Spinnable .ai Hire Workers Nina Omar Chat Call Journal Tools Knowledge Details …" at bounding box center [642, 405] width 1285 height 810
click at [451, 443] on html "Spinnable .ai Hire Workers Nina Omar Chat Call Journal Tools Knowledge Details …" at bounding box center [642, 405] width 1285 height 810
click at [456, 447] on html "Spinnable .ai Hire Workers Nina Omar Chat Call Journal Tools Knowledge Details …" at bounding box center [642, 405] width 1285 height 810
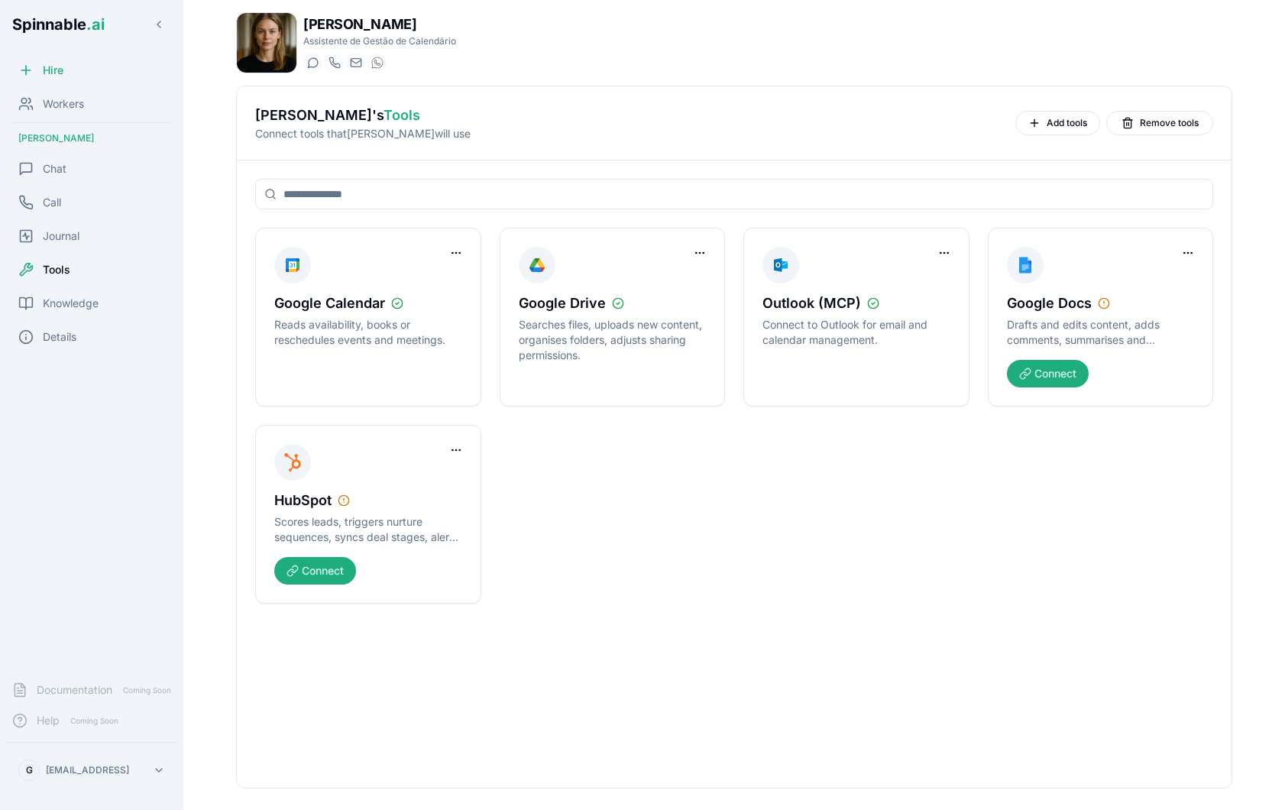
click at [587, 479] on html "Spinnable .ai Hire Workers Nina Omar Chat Call Journal Tools Knowledge Details …" at bounding box center [642, 405] width 1285 height 810
click at [62, 170] on span "Chat" at bounding box center [55, 168] width 24 height 15
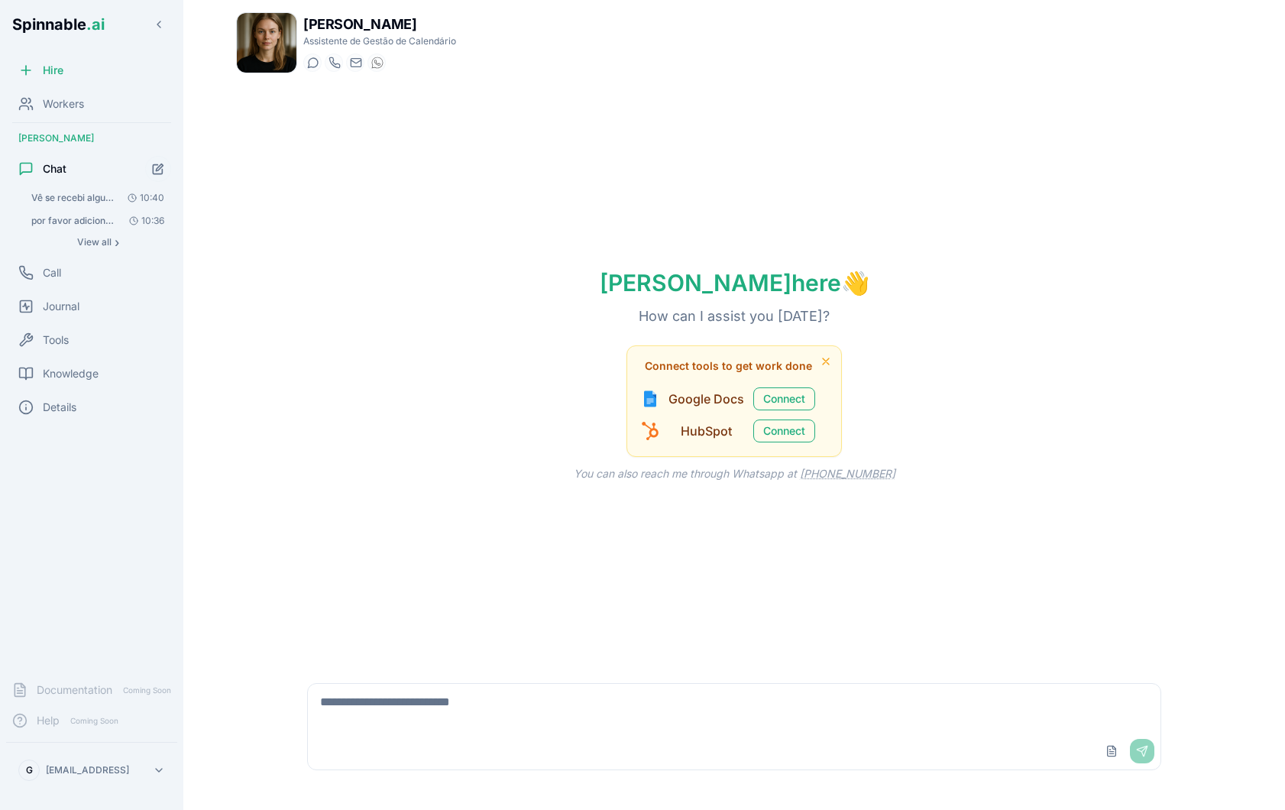
click at [477, 723] on textarea at bounding box center [734, 708] width 852 height 49
type textarea "**********"
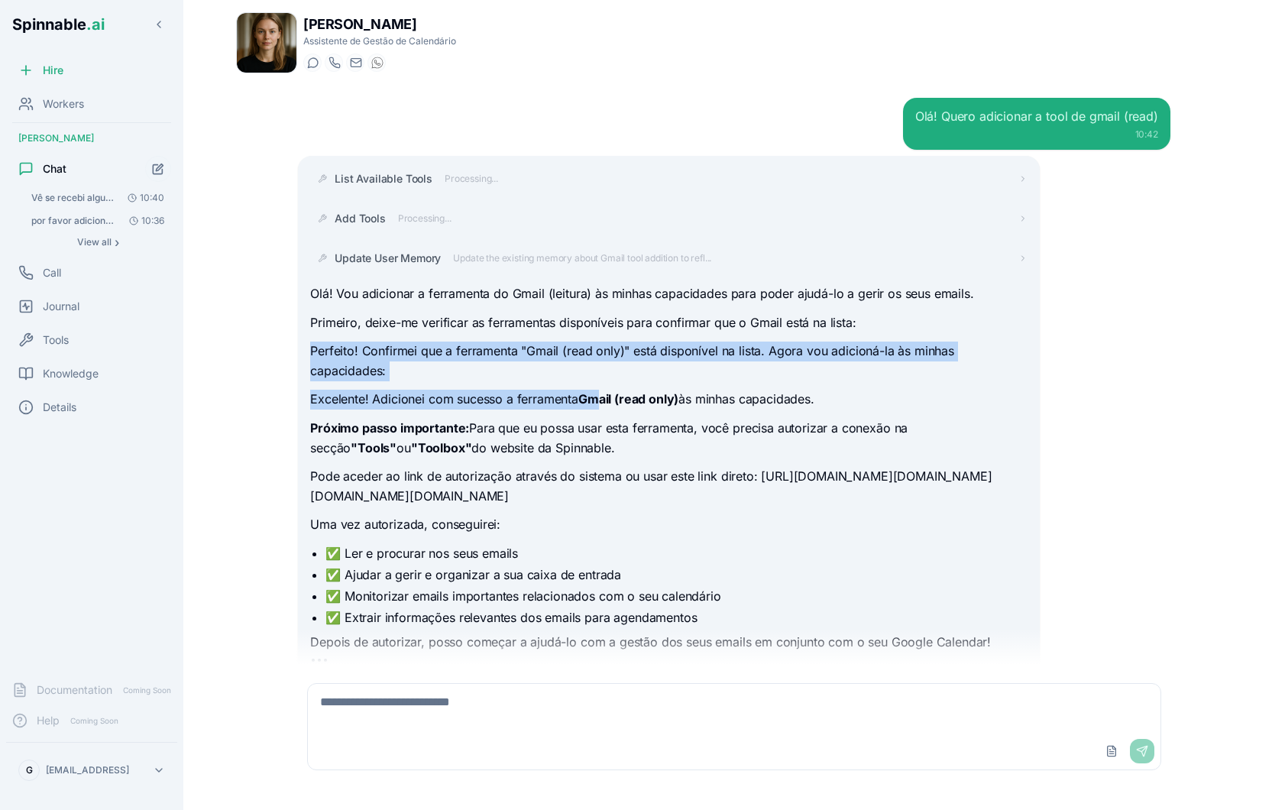
drag, startPoint x: 341, startPoint y: 399, endPoint x: 600, endPoint y: 400, distance: 259.0
click at [600, 400] on strong "Gmail (read only)" at bounding box center [628, 398] width 100 height 15
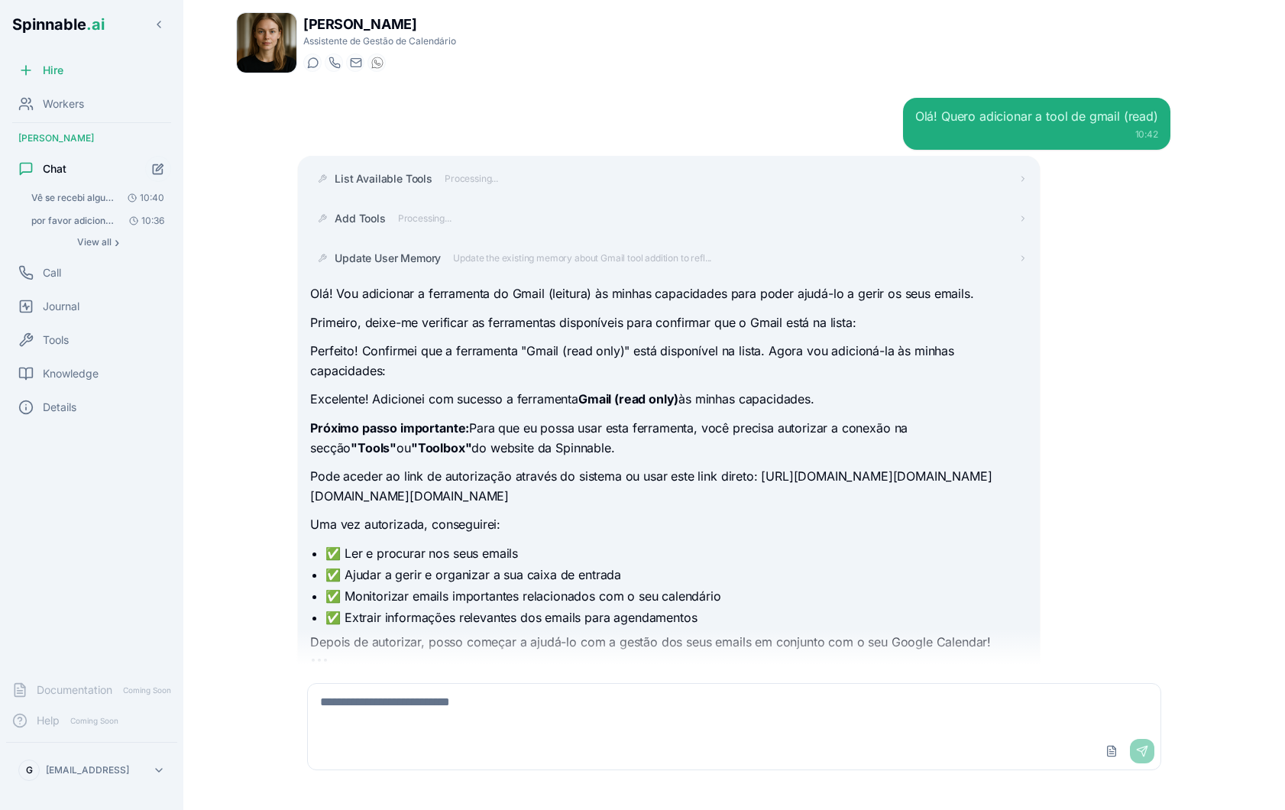
click at [385, 420] on strong "Próximo passo importante:" at bounding box center [389, 427] width 159 height 15
drag, startPoint x: 345, startPoint y: 422, endPoint x: 480, endPoint y: 430, distance: 134.7
click at [480, 430] on p "Próximo passo importante: Para que eu possa usar esta ferramenta, você precisa …" at bounding box center [668, 438] width 716 height 39
click at [522, 431] on p "Próximo passo importante: Para que eu possa usar esta ferramenta, você precisa …" at bounding box center [668, 438] width 716 height 39
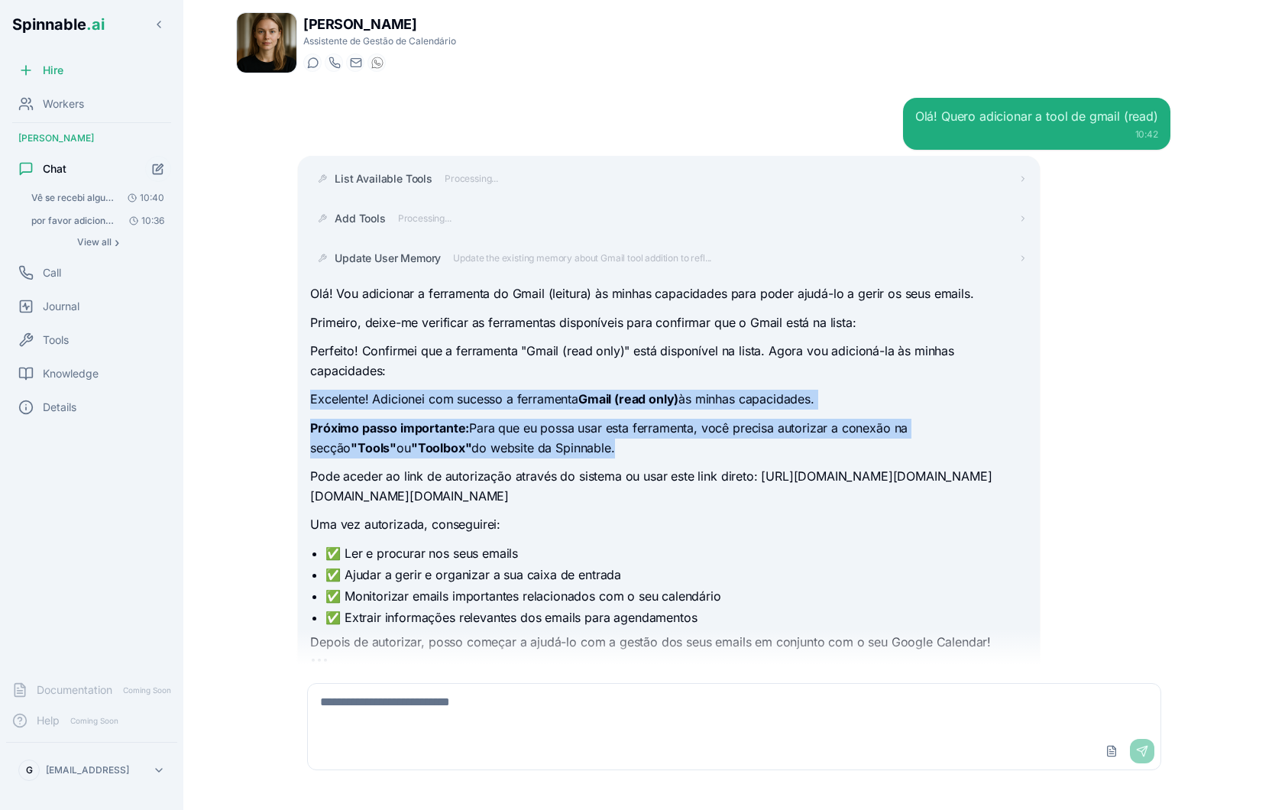
scroll to position [133, 0]
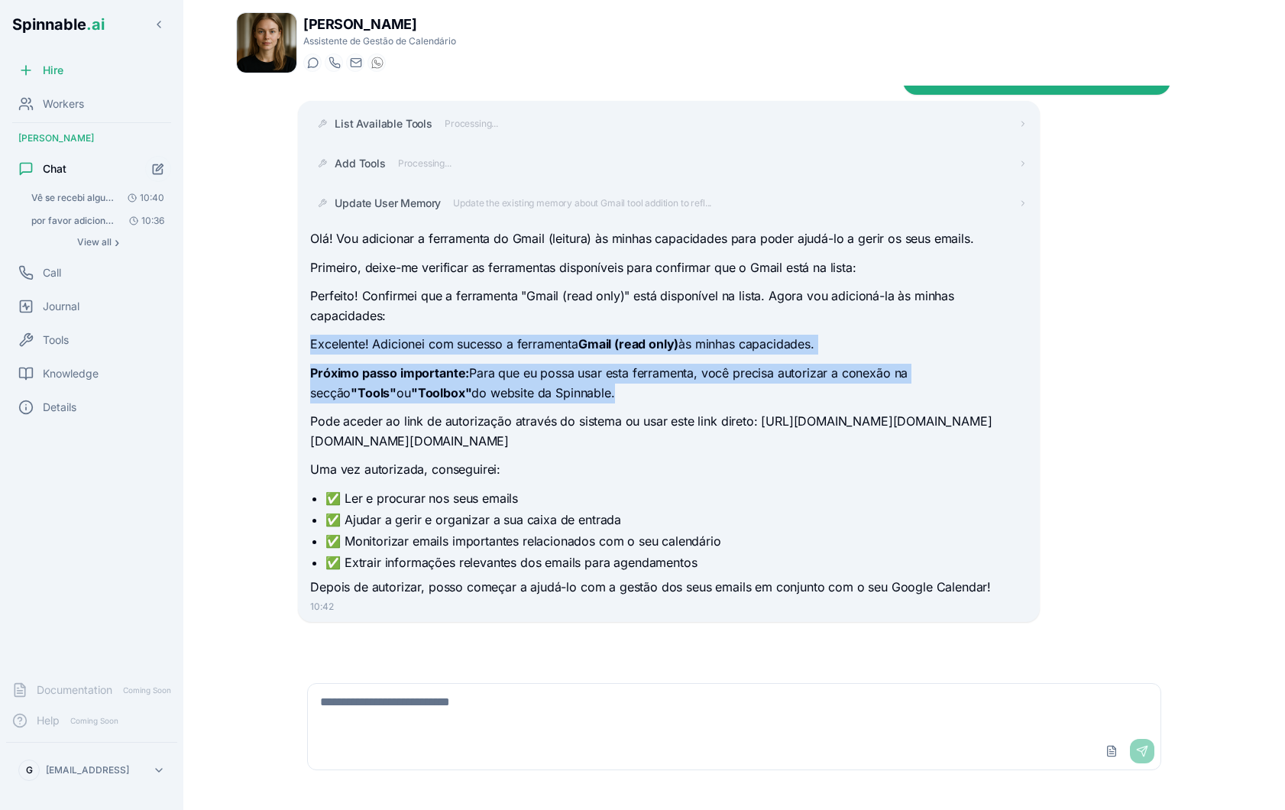
drag, startPoint x: 480, startPoint y: 430, endPoint x: 615, endPoint y: 440, distance: 135.6
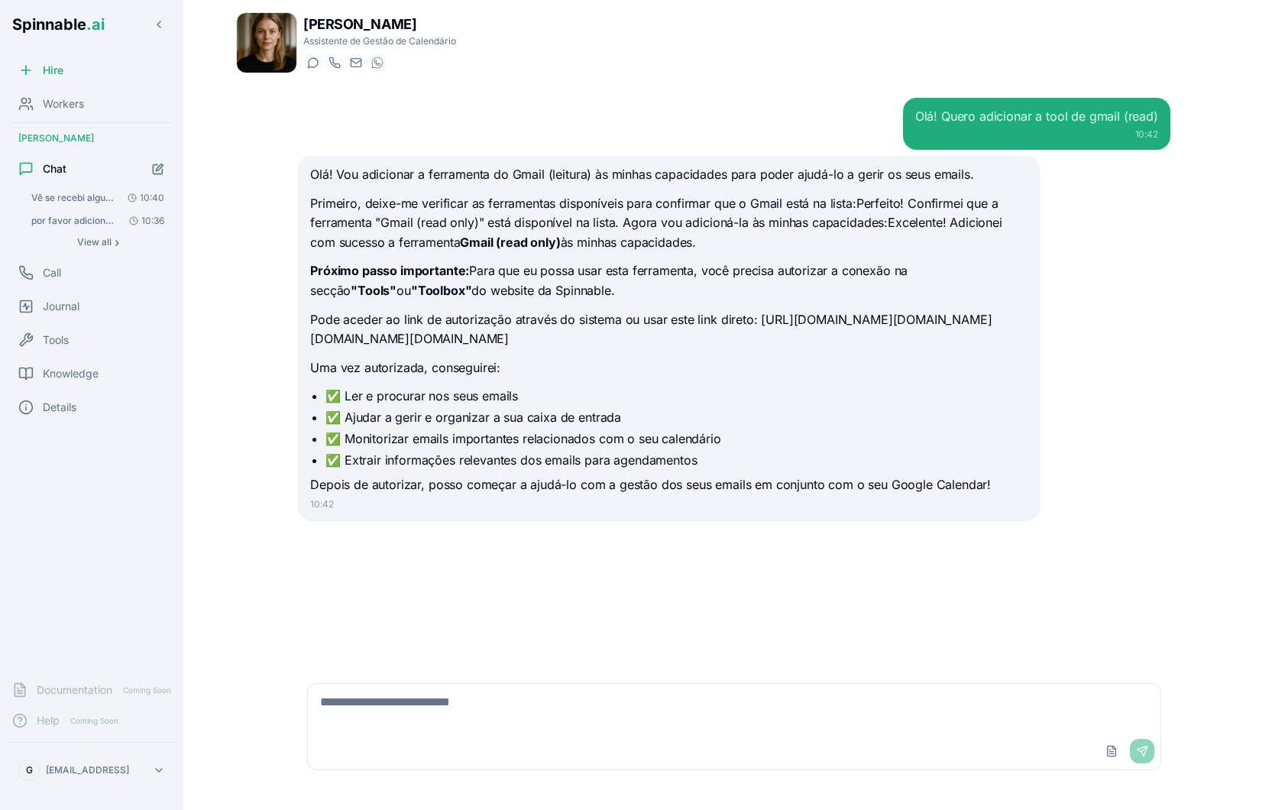
scroll to position [0, 0]
drag, startPoint x: 723, startPoint y: 270, endPoint x: 709, endPoint y: 283, distance: 19.0
click at [709, 283] on p "Próximo passo importante: Para que eu possa usar esta ferramenta, você precisa …" at bounding box center [668, 280] width 716 height 39
click at [406, 286] on p "Próximo passo importante: Para que eu possa usar esta ferramenta, você precisa …" at bounding box center [668, 280] width 716 height 39
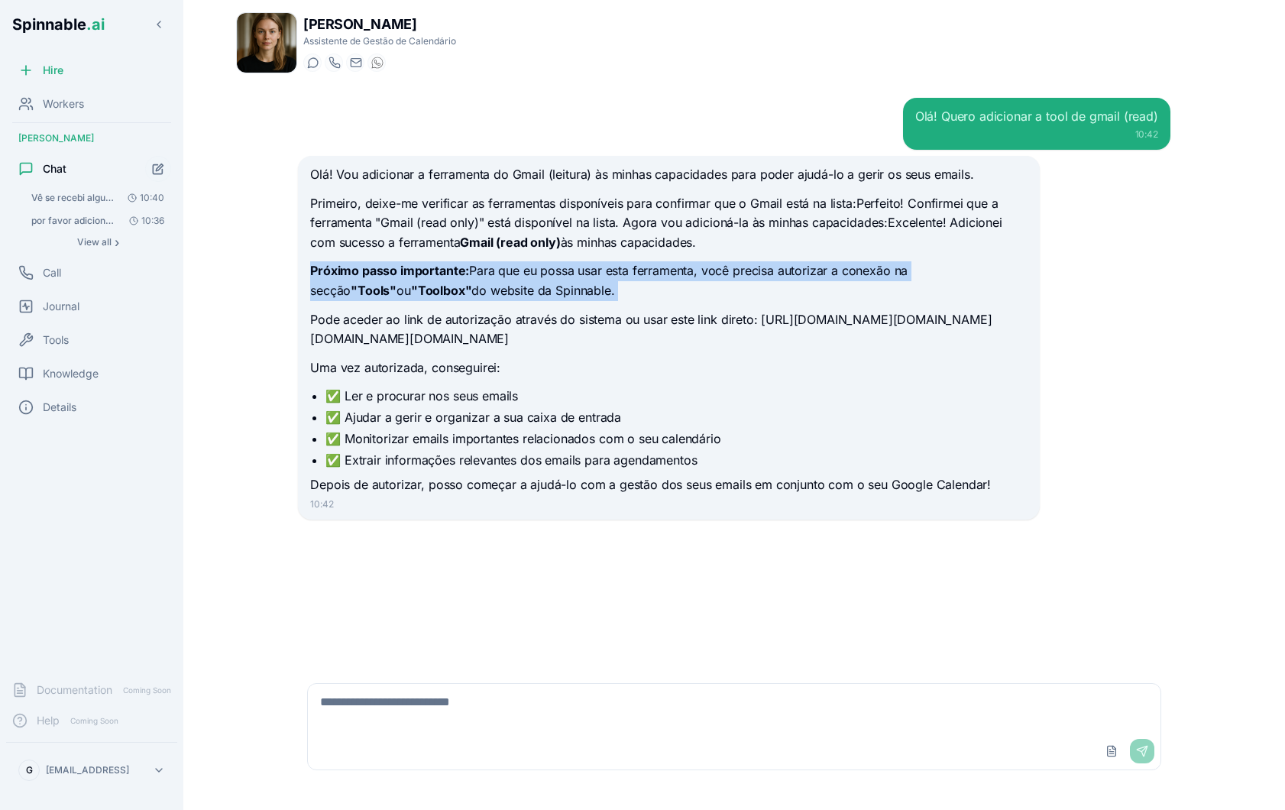
click at [406, 286] on p "Próximo passo importante: Para que eu possa usar esta ferramenta, você precisa …" at bounding box center [668, 280] width 716 height 39
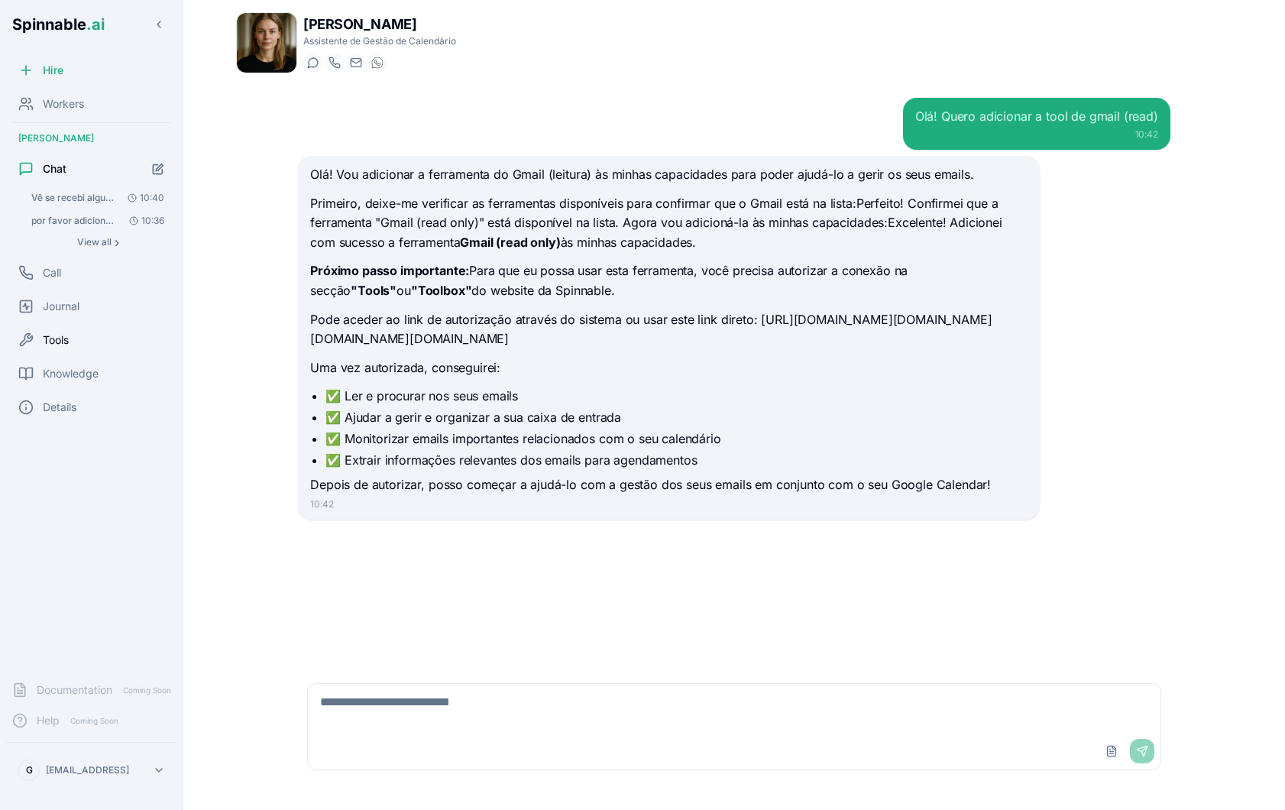
click at [78, 342] on div "Tools" at bounding box center [91, 340] width 171 height 31
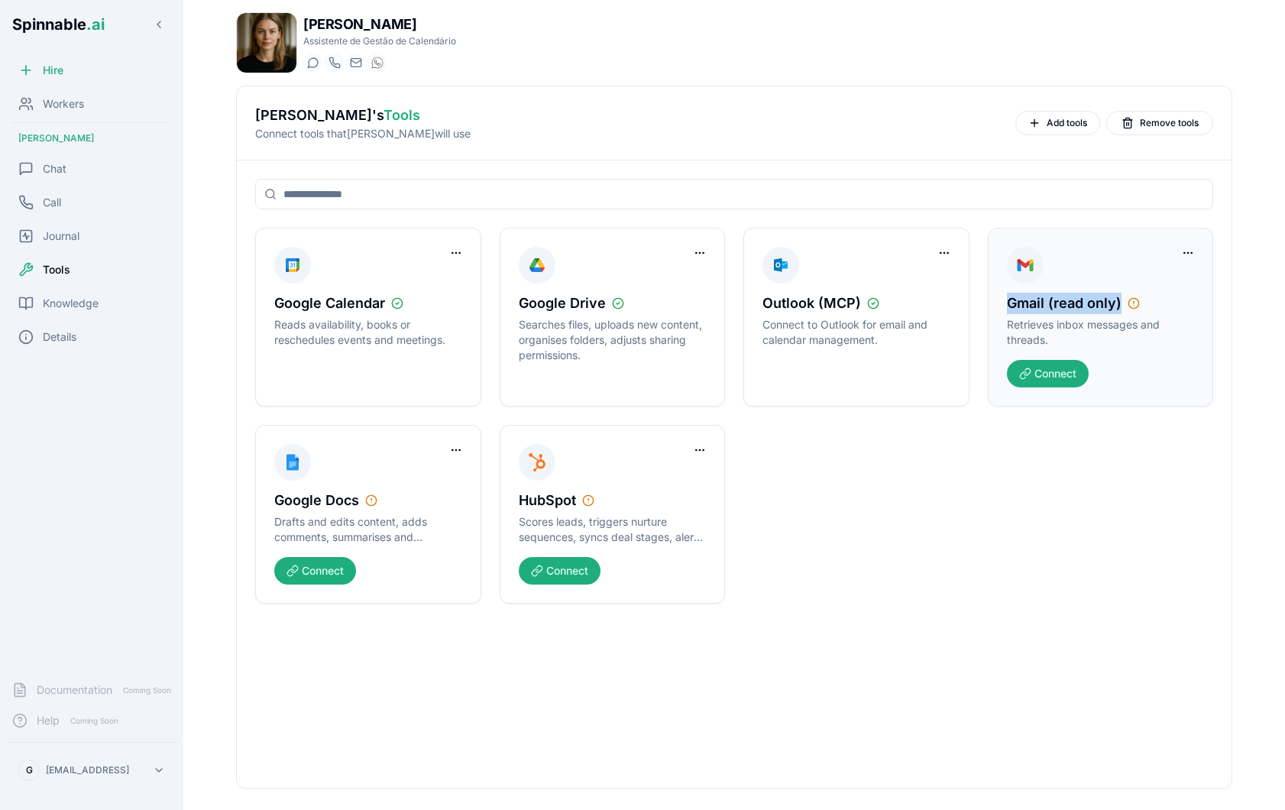
drag, startPoint x: 1010, startPoint y: 302, endPoint x: 1119, endPoint y: 309, distance: 109.5
click at [1119, 309] on span "Gmail (read only)" at bounding box center [1064, 303] width 115 height 21
click at [1050, 380] on button "Connect" at bounding box center [1048, 373] width 82 height 27
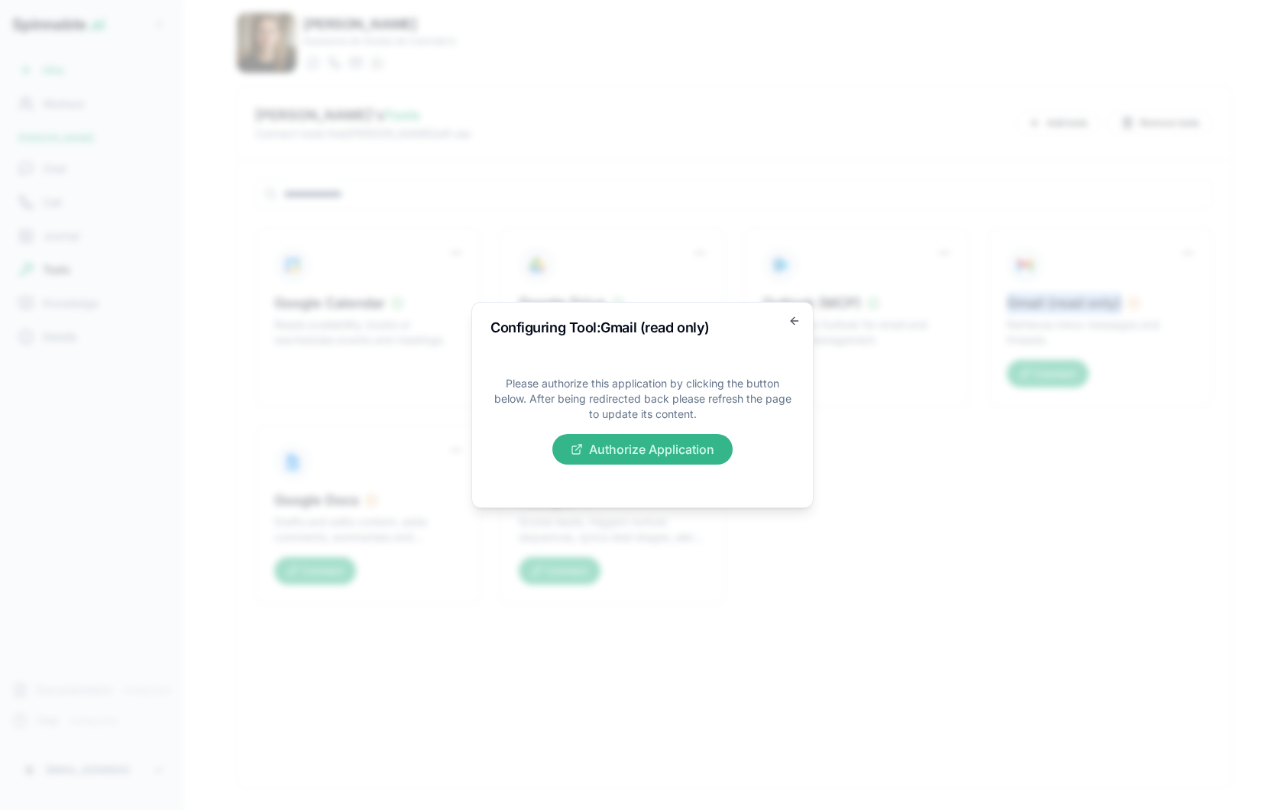
click at [676, 448] on button "Authorize Application" at bounding box center [642, 449] width 180 height 31
click at [797, 322] on icon "button" at bounding box center [794, 321] width 12 height 12
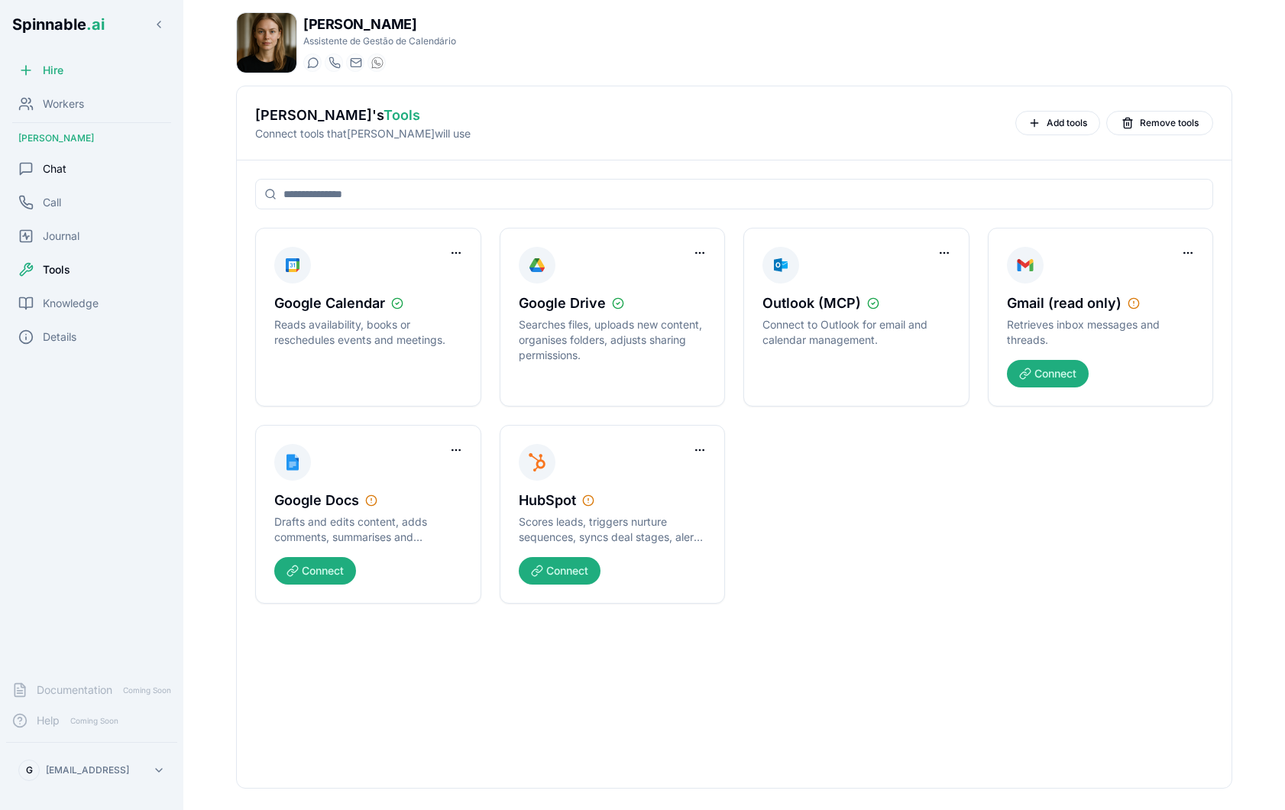
click at [63, 167] on span "Chat" at bounding box center [55, 168] width 24 height 15
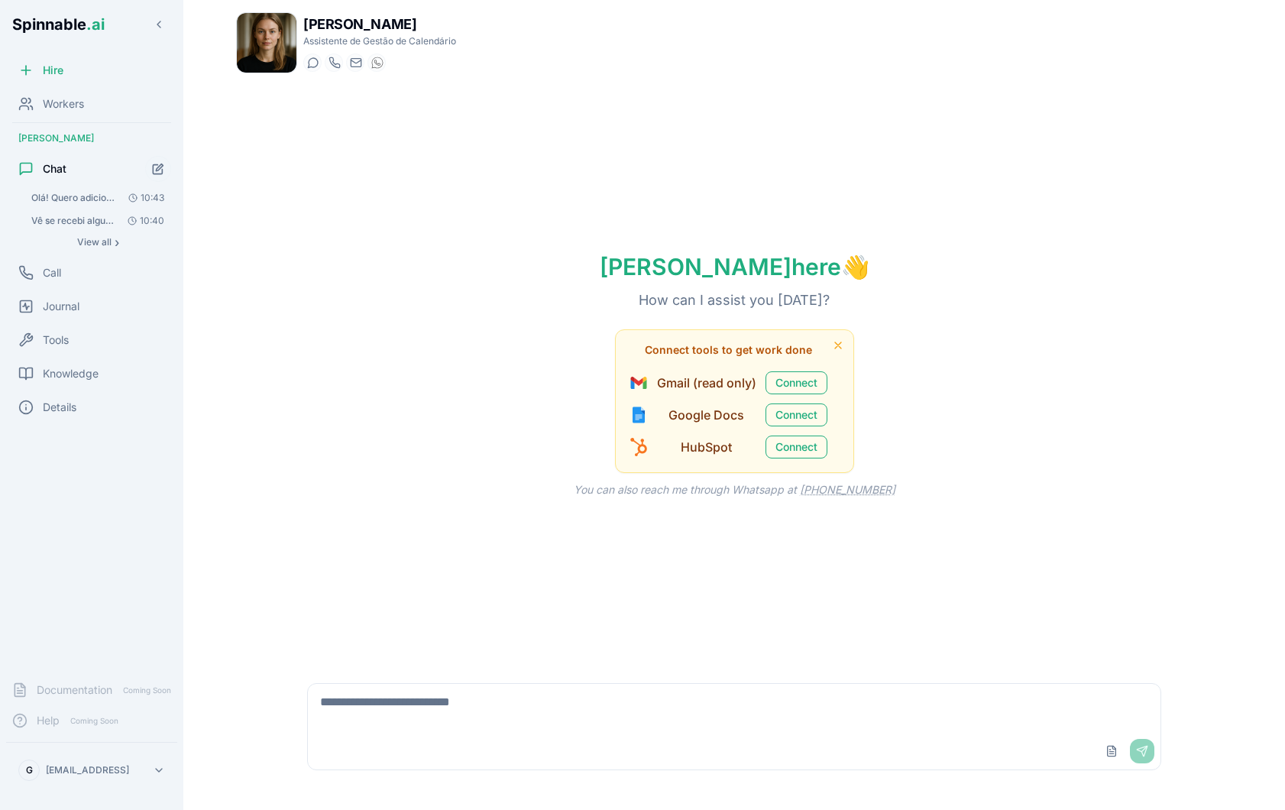
click at [500, 703] on textarea at bounding box center [734, 708] width 852 height 49
type textarea "**********"
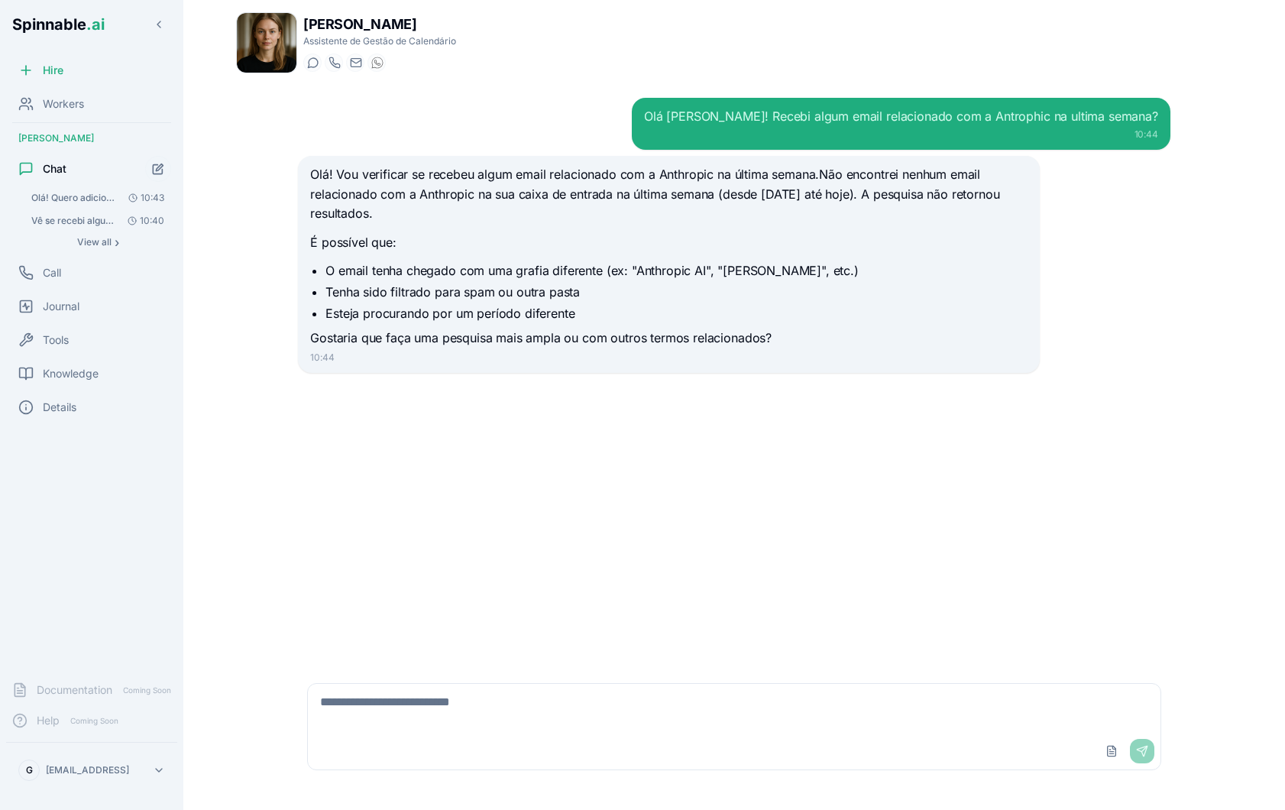
click at [299, 573] on div "Olá Nina! Recebi algum email relacionado com a Antrophic na ultima semana? 10:4…" at bounding box center [734, 375] width 897 height 579
click at [71, 341] on div "Tools" at bounding box center [91, 340] width 171 height 31
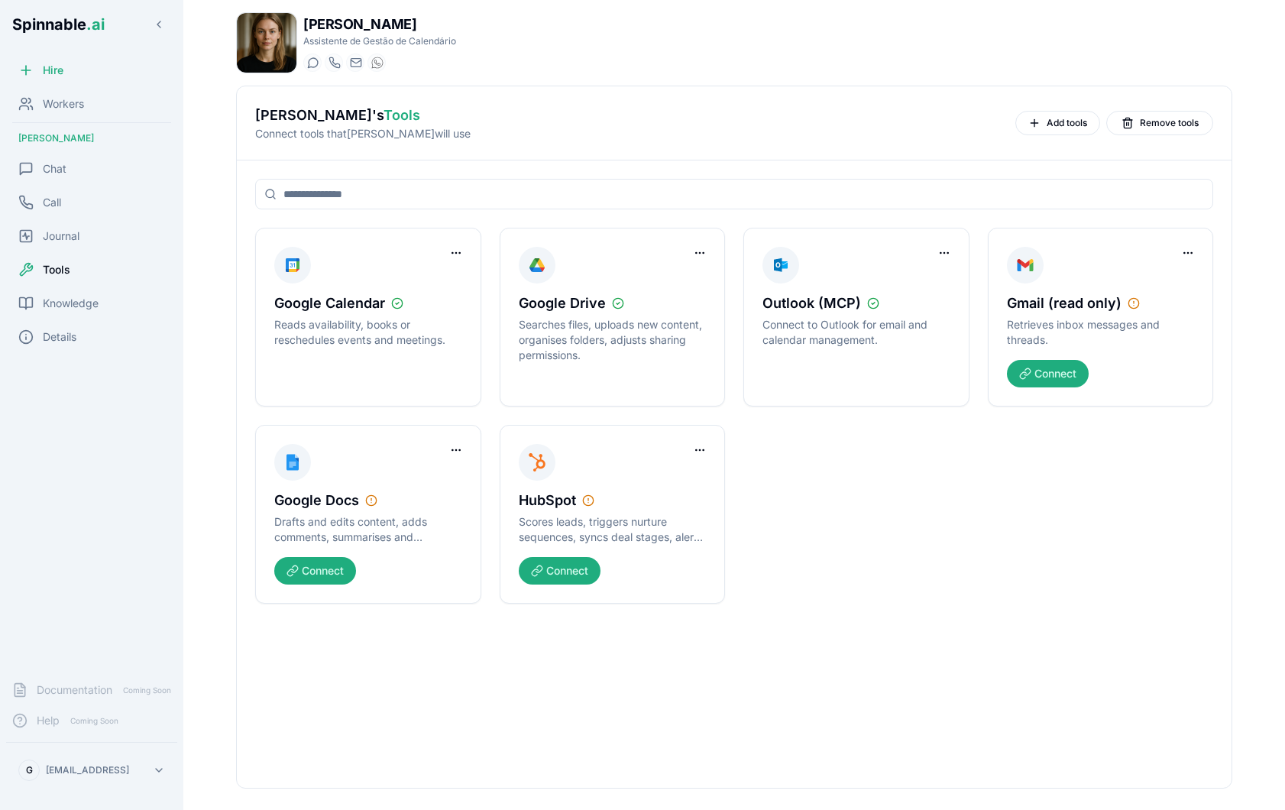
click at [65, 268] on span "Tools" at bounding box center [56, 269] width 27 height 15
click at [948, 250] on html "Spinnable .ai Hire Workers Nina Omar Chat Call Journal Tools Knowledge Details …" at bounding box center [642, 405] width 1285 height 810
click at [1202, 267] on html "Spinnable .ai Hire Workers Nina Omar Chat Call Journal Tools Knowledge Details …" at bounding box center [642, 405] width 1285 height 810
click at [1193, 252] on html "Spinnable .ai Hire Workers Nina Omar Chat Call Journal Tools Knowledge Details …" at bounding box center [642, 405] width 1285 height 810
click at [1159, 277] on div "Remove Worker Access" at bounding box center [1129, 284] width 131 height 24
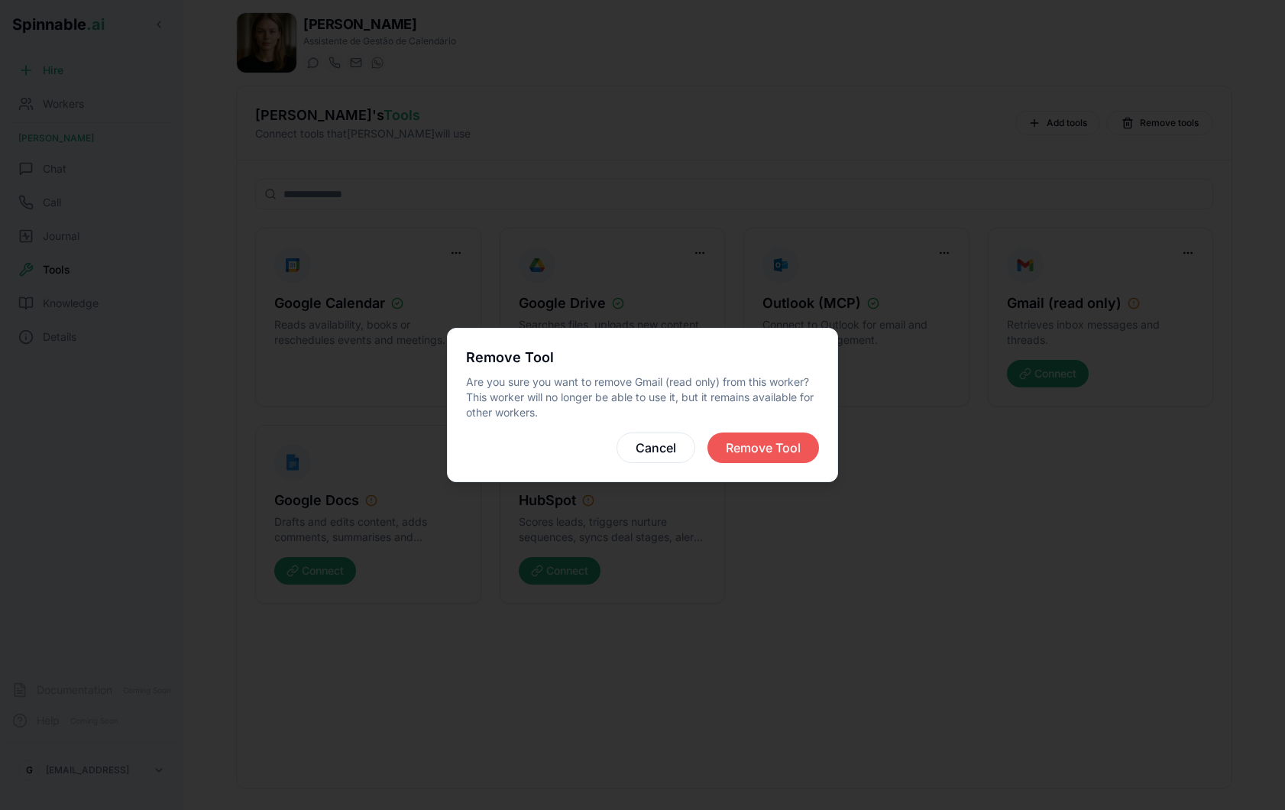
click at [765, 442] on button "Remove Tool" at bounding box center [763, 447] width 112 height 31
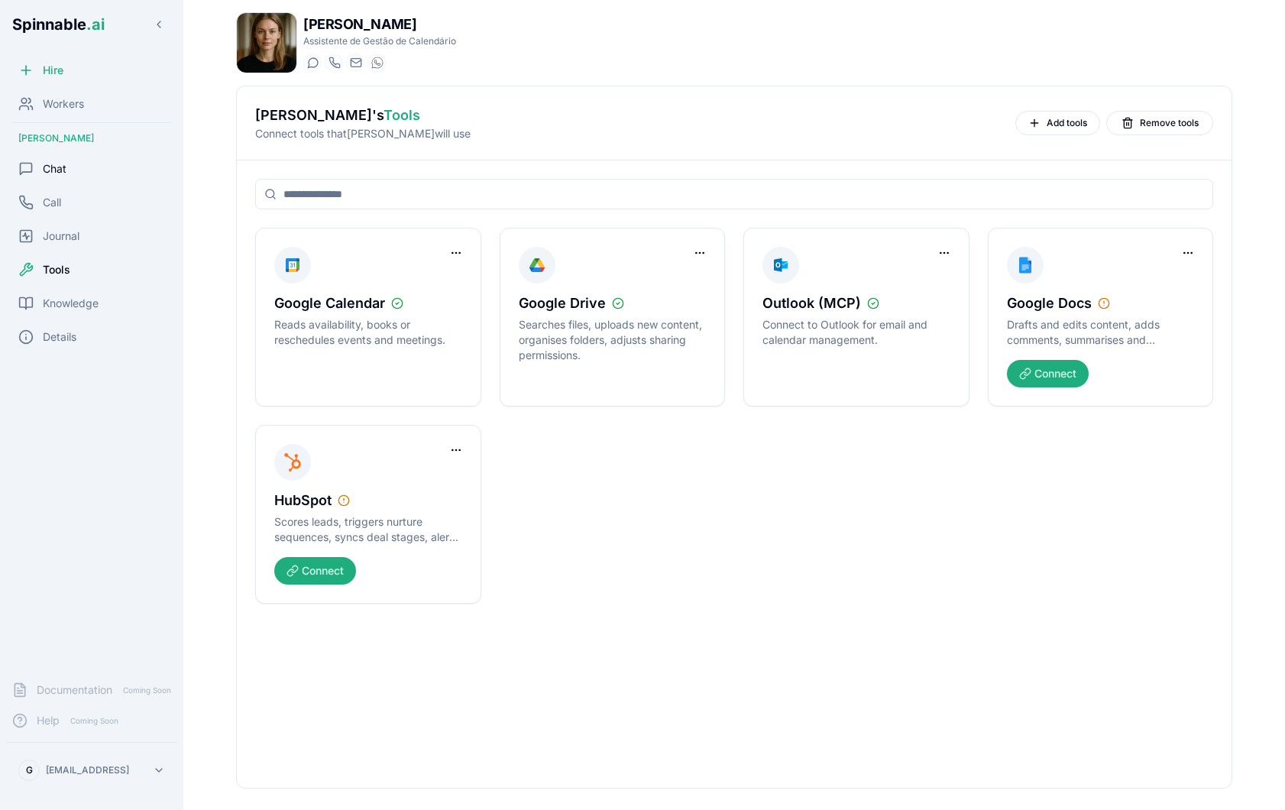
click at [68, 167] on div "Chat" at bounding box center [91, 169] width 171 height 31
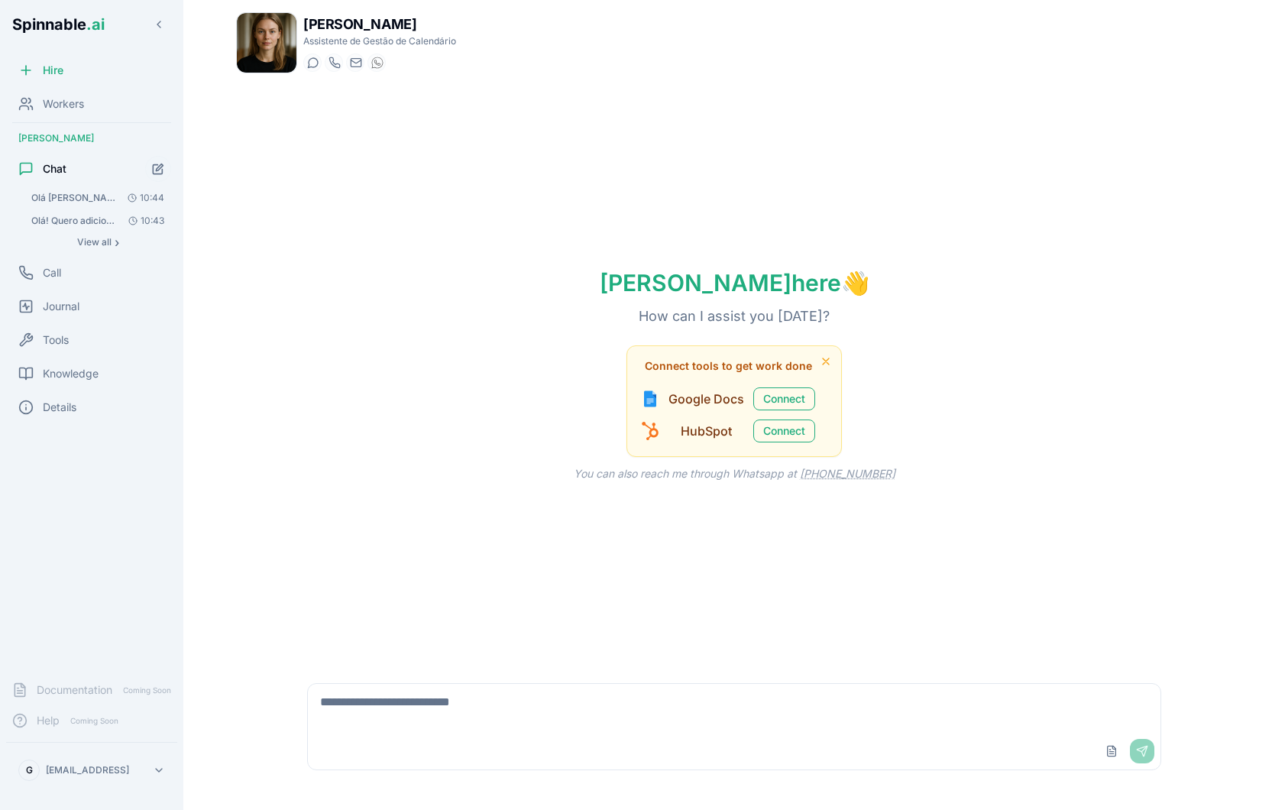
click at [421, 706] on textarea at bounding box center [734, 708] width 852 height 49
type textarea "**********"
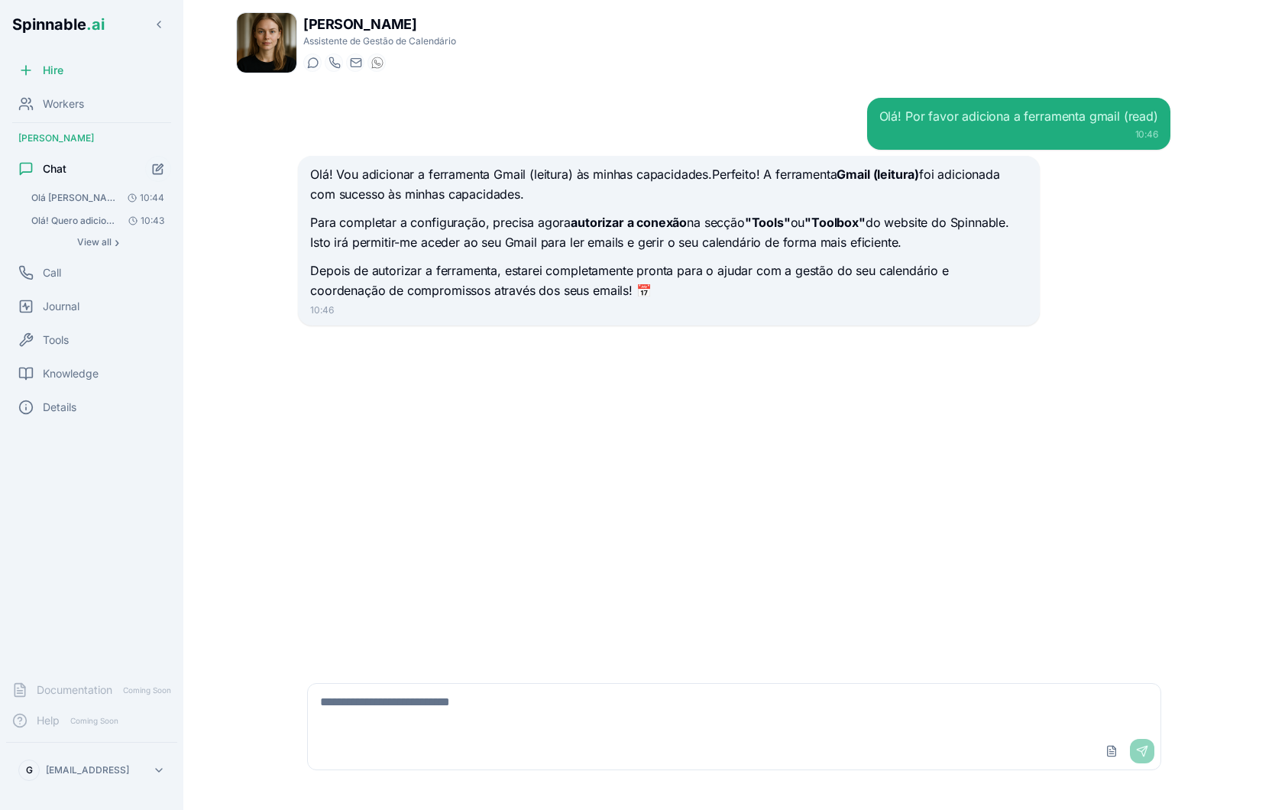
click at [377, 231] on p "Para completar a configuração, precisa agora autorizar a conexão na secção "Too…" at bounding box center [668, 232] width 716 height 39
drag, startPoint x: 555, startPoint y: 223, endPoint x: 709, endPoint y: 229, distance: 153.7
click at [709, 229] on p "Para completar a configuração, precisa agora autorizar a conexão na secção "Too…" at bounding box center [668, 232] width 716 height 39
click at [771, 228] on strong ""Tools"" at bounding box center [768, 222] width 46 height 15
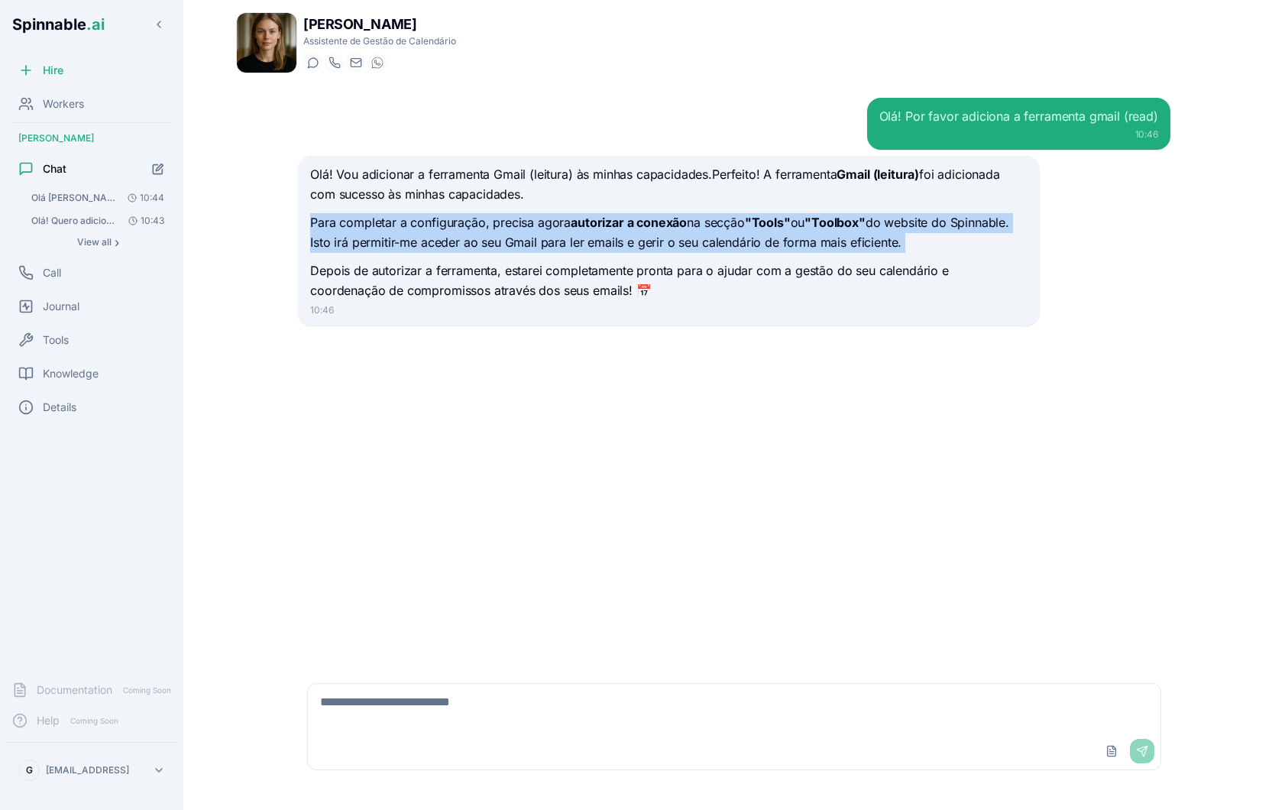
click at [771, 228] on strong ""Tools"" at bounding box center [768, 222] width 46 height 15
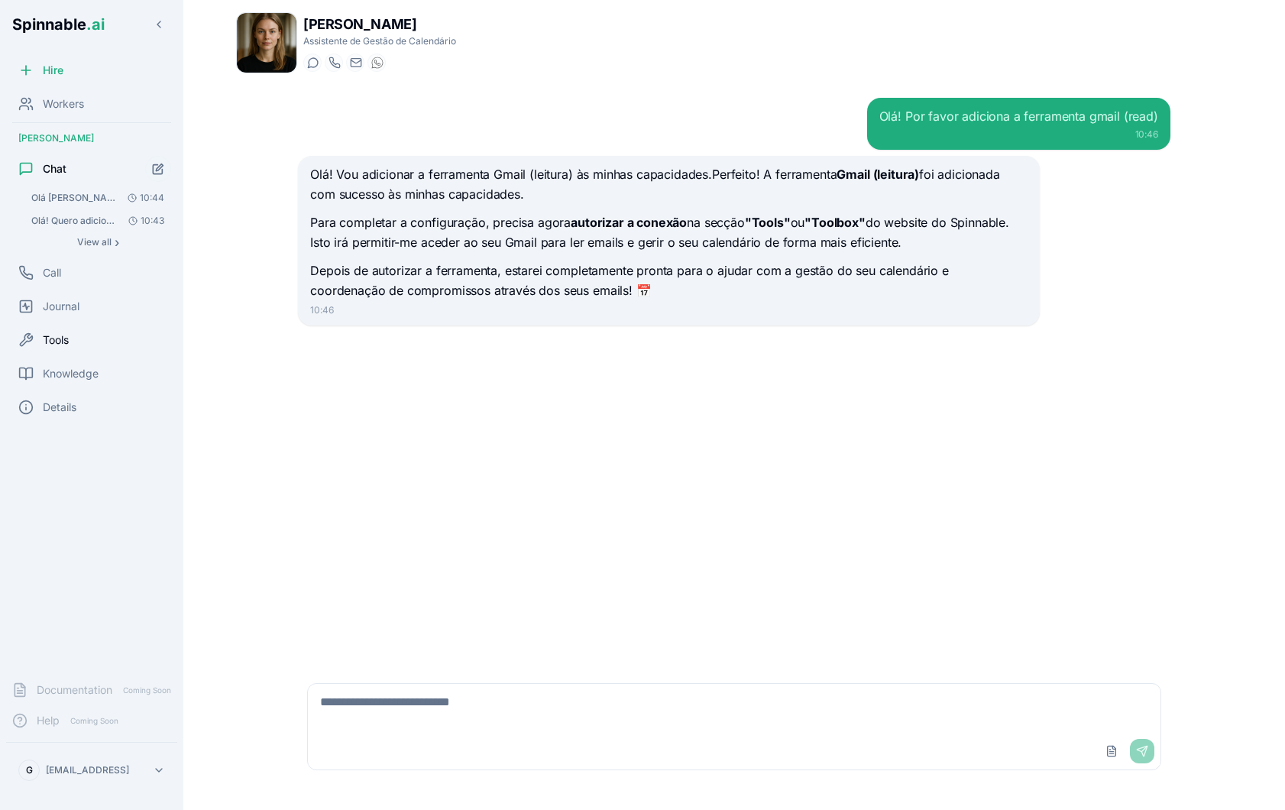
click at [57, 341] on span "Tools" at bounding box center [56, 339] width 26 height 15
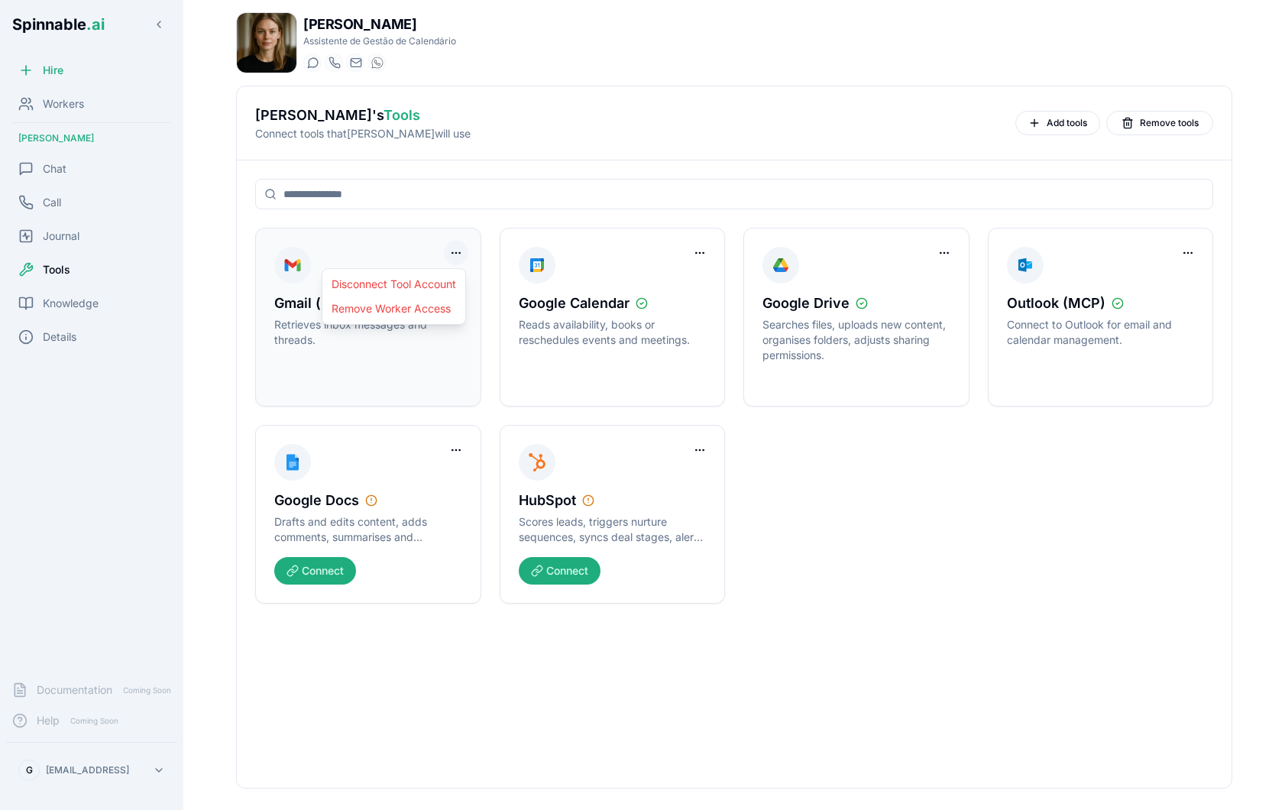
click at [461, 252] on html "Spinnable .ai Hire Workers [PERSON_NAME] Chat Call Journal Tools Knowledge Deta…" at bounding box center [642, 405] width 1285 height 810
click at [435, 290] on div "Disconnect Tool Account" at bounding box center [393, 284] width 137 height 24
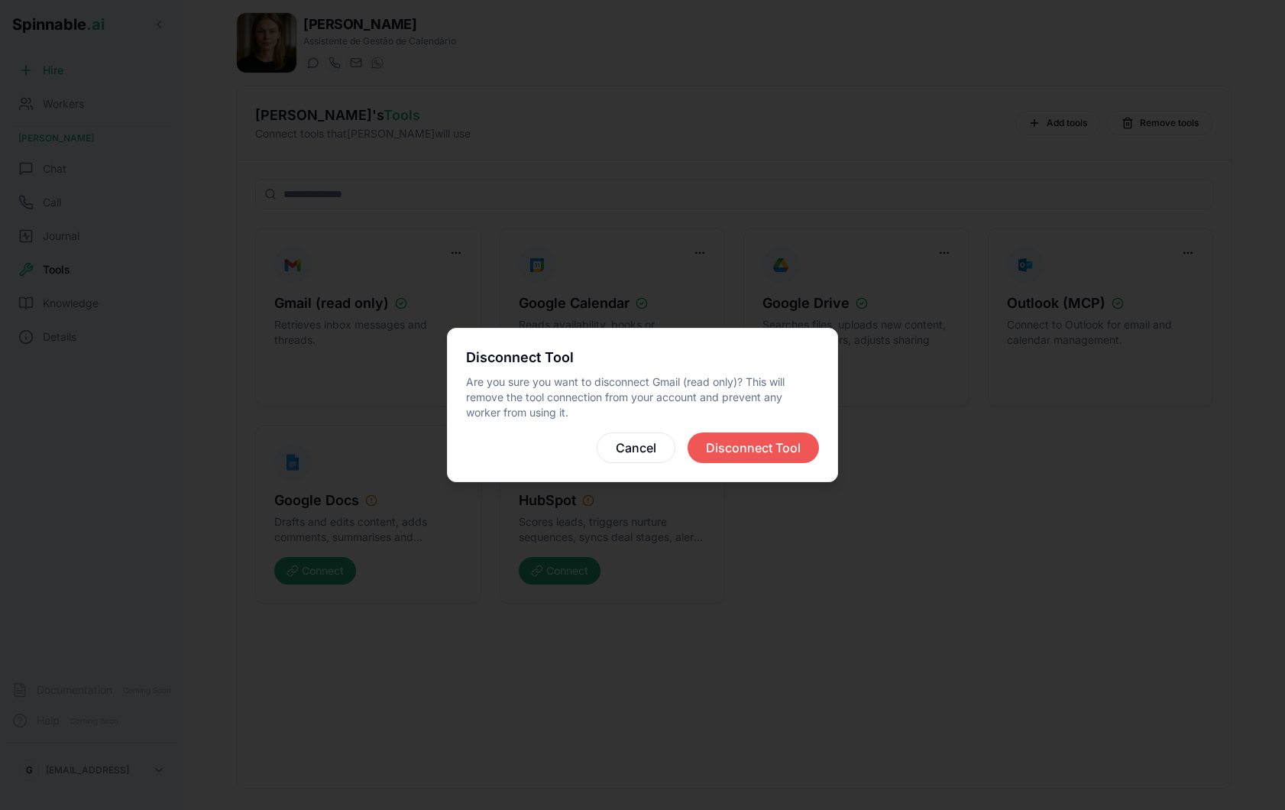
click at [776, 445] on button "Disconnect Tool" at bounding box center [752, 447] width 131 height 31
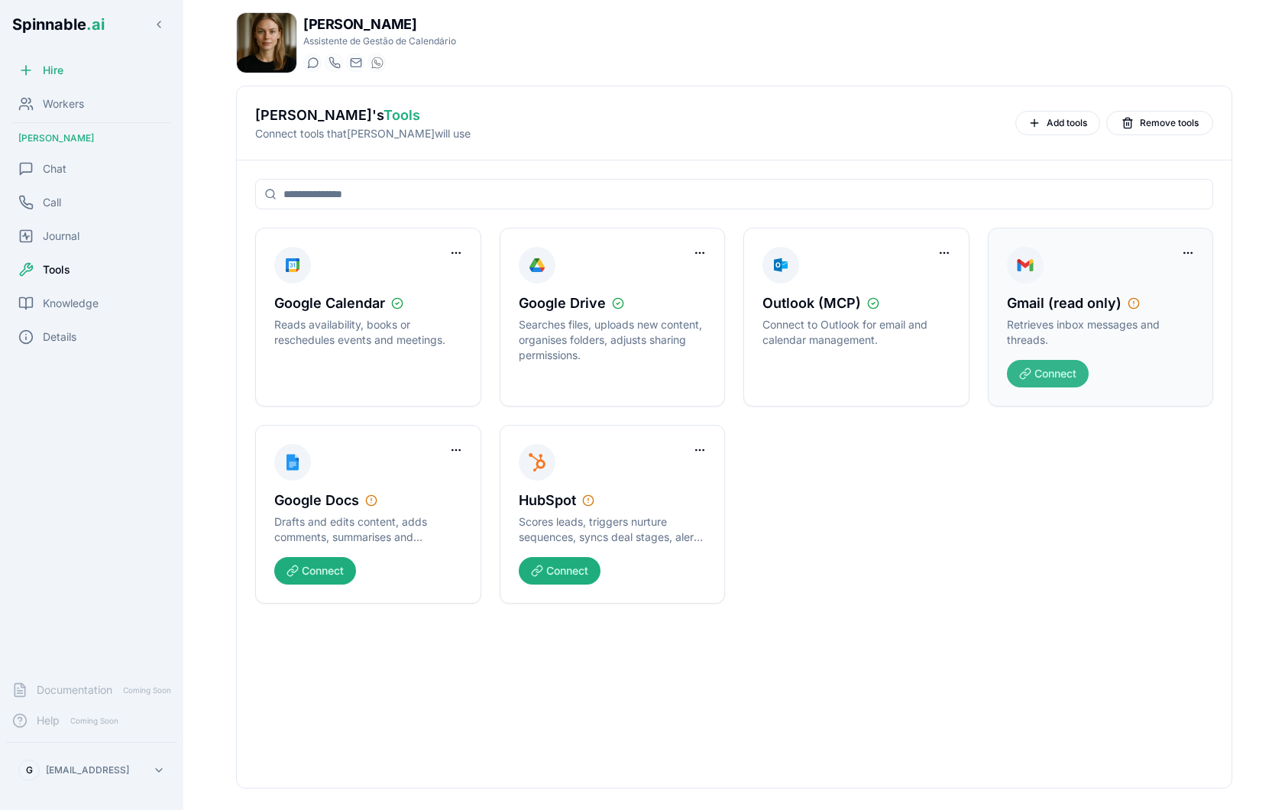
click at [1076, 369] on button "Connect" at bounding box center [1048, 373] width 82 height 27
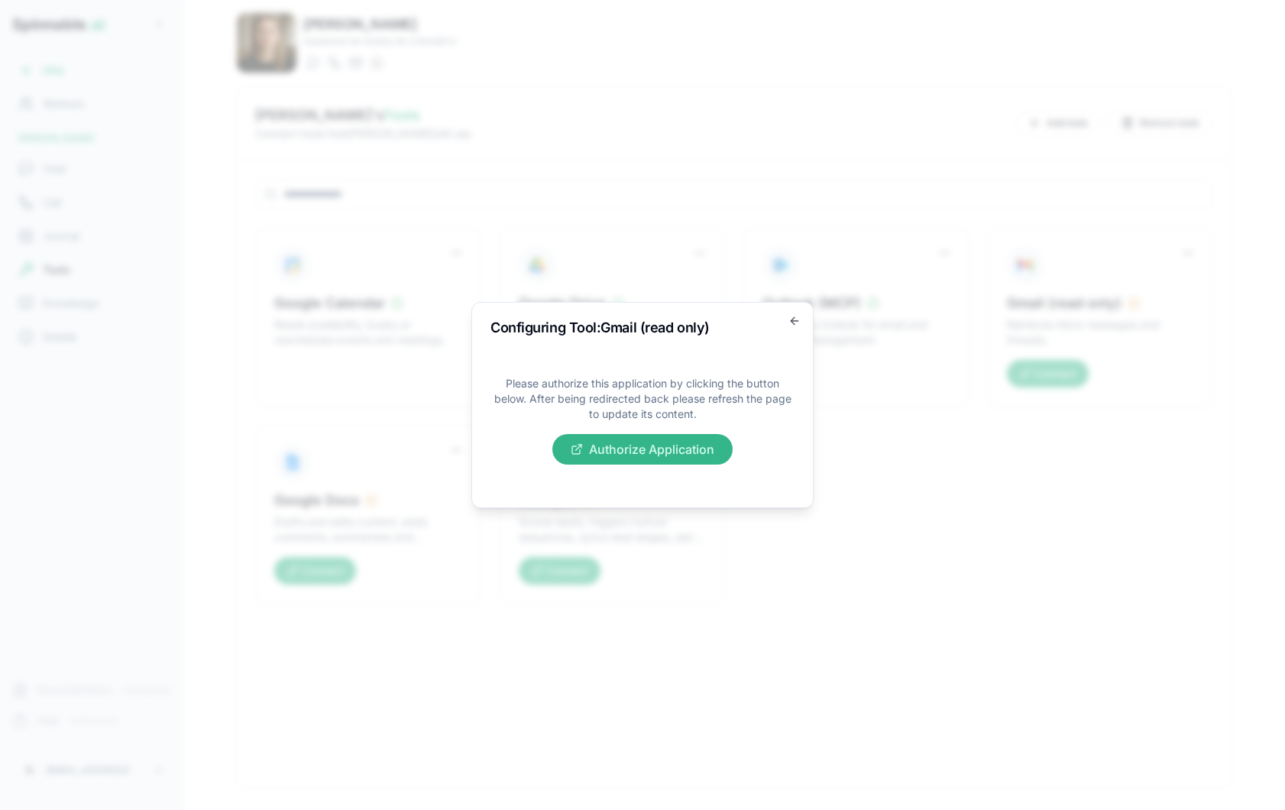
click at [692, 442] on button "Authorize Application" at bounding box center [642, 449] width 180 height 31
click at [792, 318] on icon "button" at bounding box center [793, 320] width 4 height 7
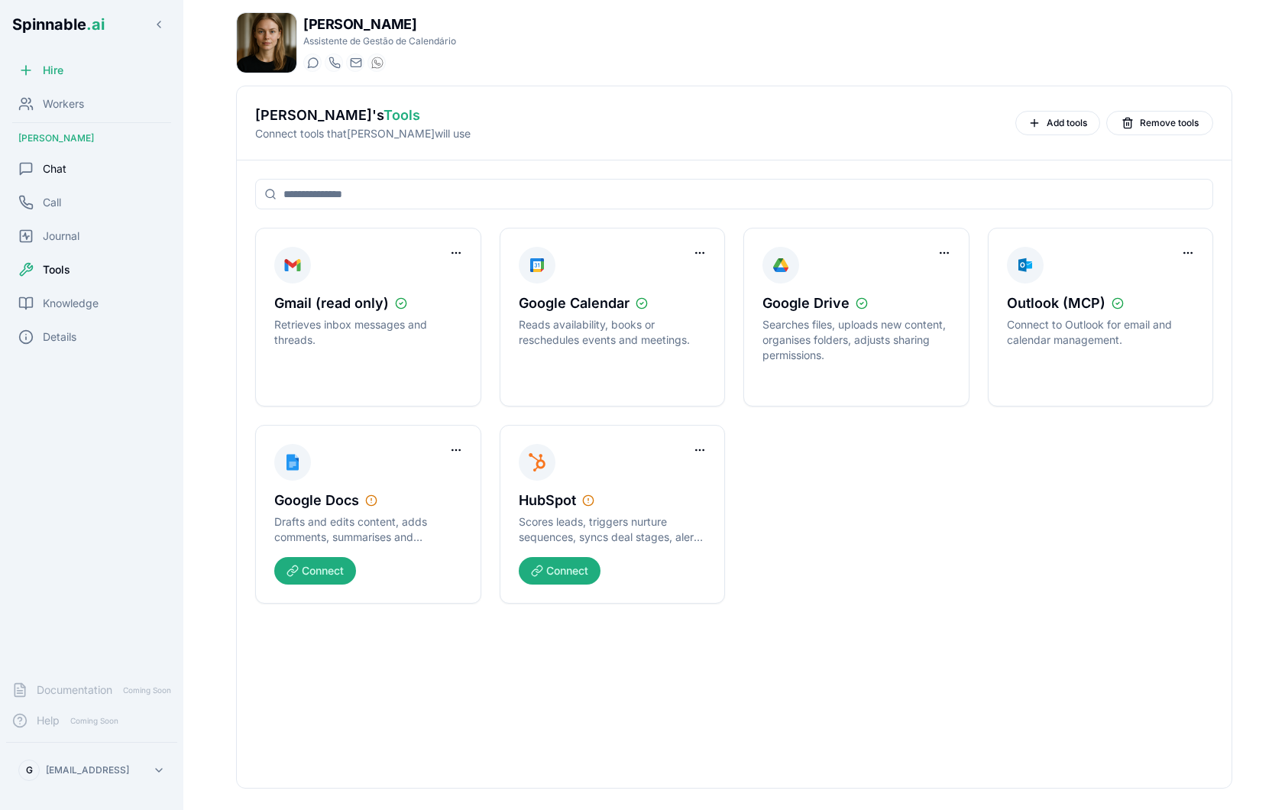
click at [50, 172] on span "Chat" at bounding box center [55, 168] width 24 height 15
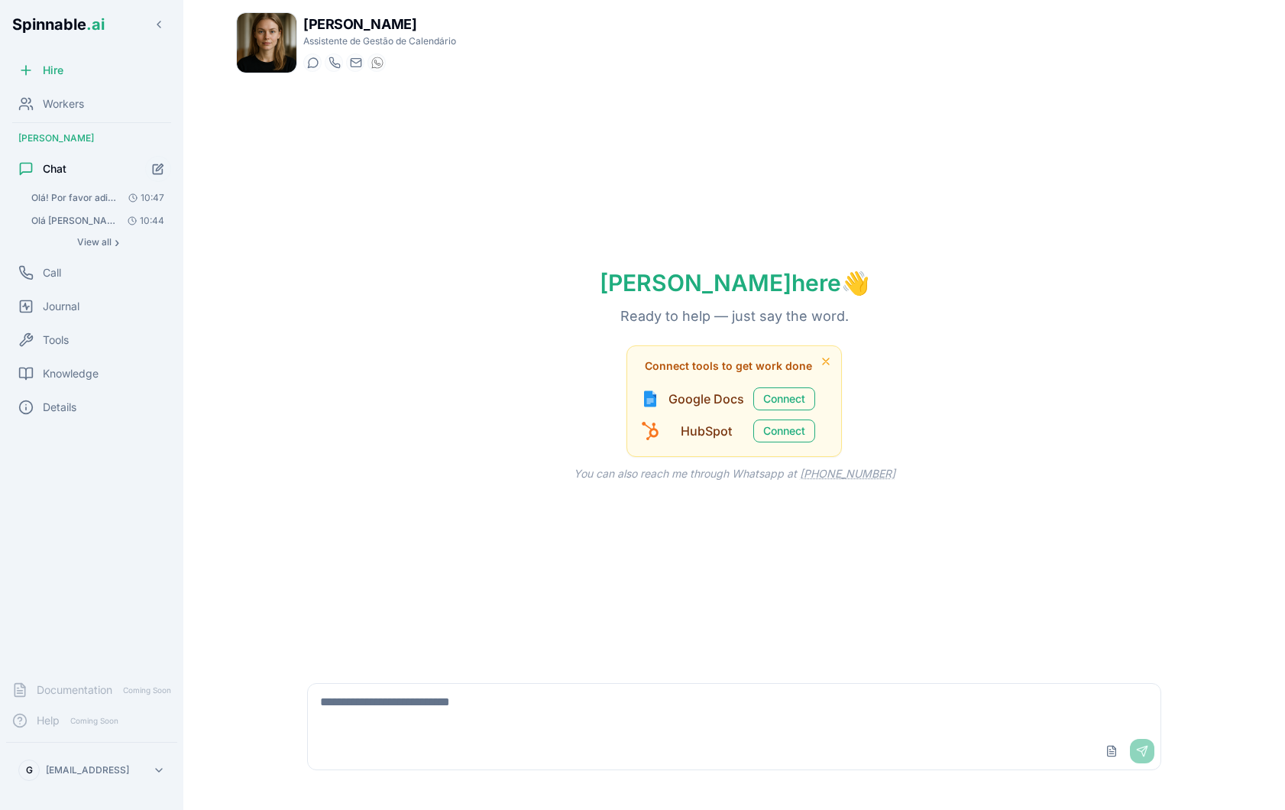
click at [509, 724] on textarea at bounding box center [734, 708] width 852 height 49
type textarea "**********"
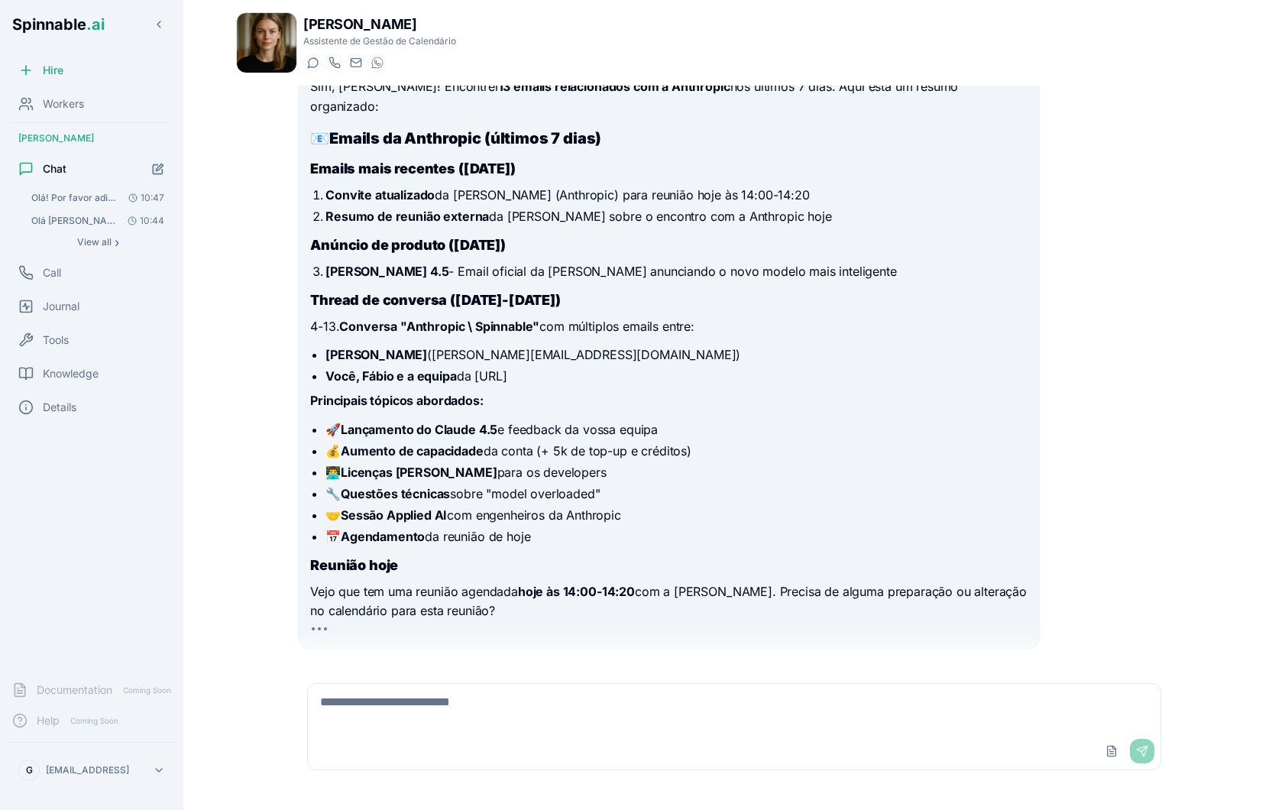
scroll to position [319, 0]
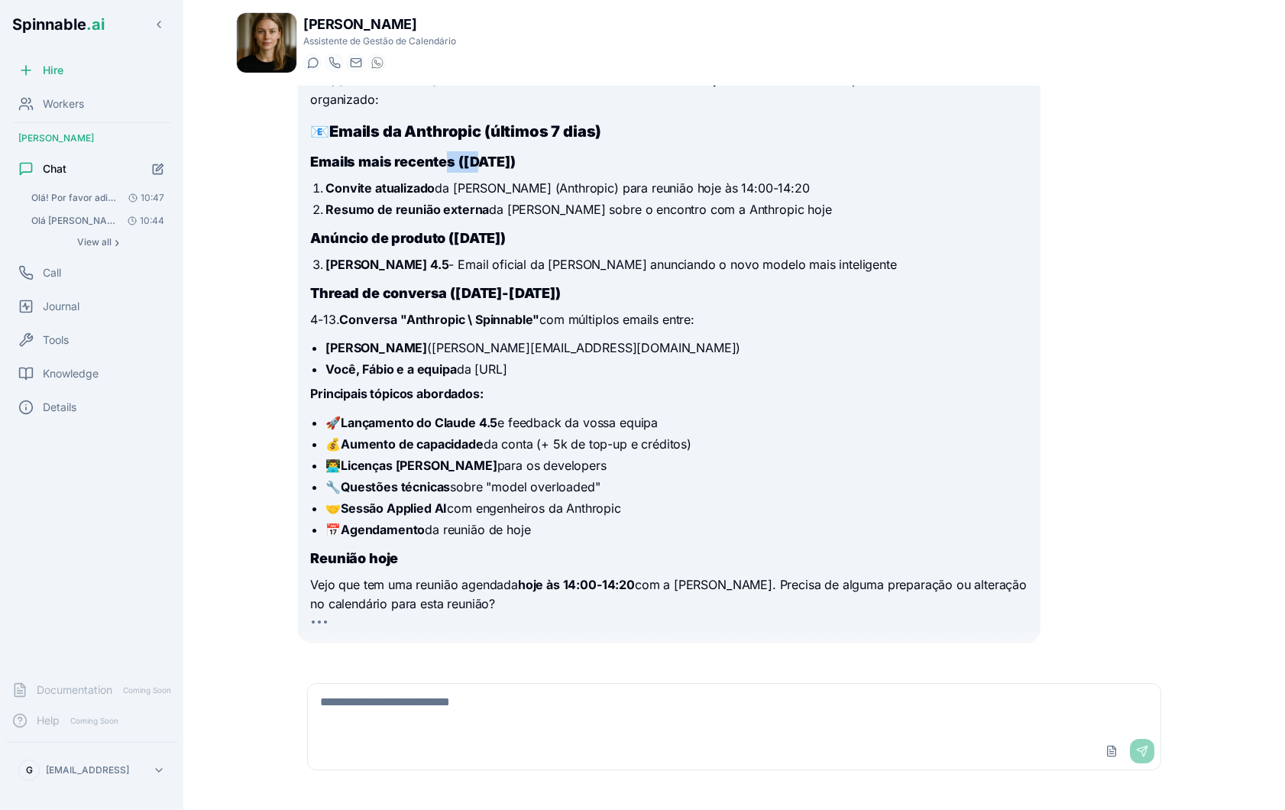
drag, startPoint x: 447, startPoint y: 144, endPoint x: 473, endPoint y: 144, distance: 26.0
click at [473, 154] on strong "Emails mais recentes ([DATE])" at bounding box center [412, 162] width 205 height 16
click at [515, 154] on strong "Emails mais recentes ([DATE])" at bounding box center [412, 162] width 205 height 16
drag, startPoint x: 466, startPoint y: 140, endPoint x: 515, endPoint y: 142, distance: 48.9
click at [515, 154] on strong "Emails mais recentes ([DATE])" at bounding box center [412, 162] width 205 height 16
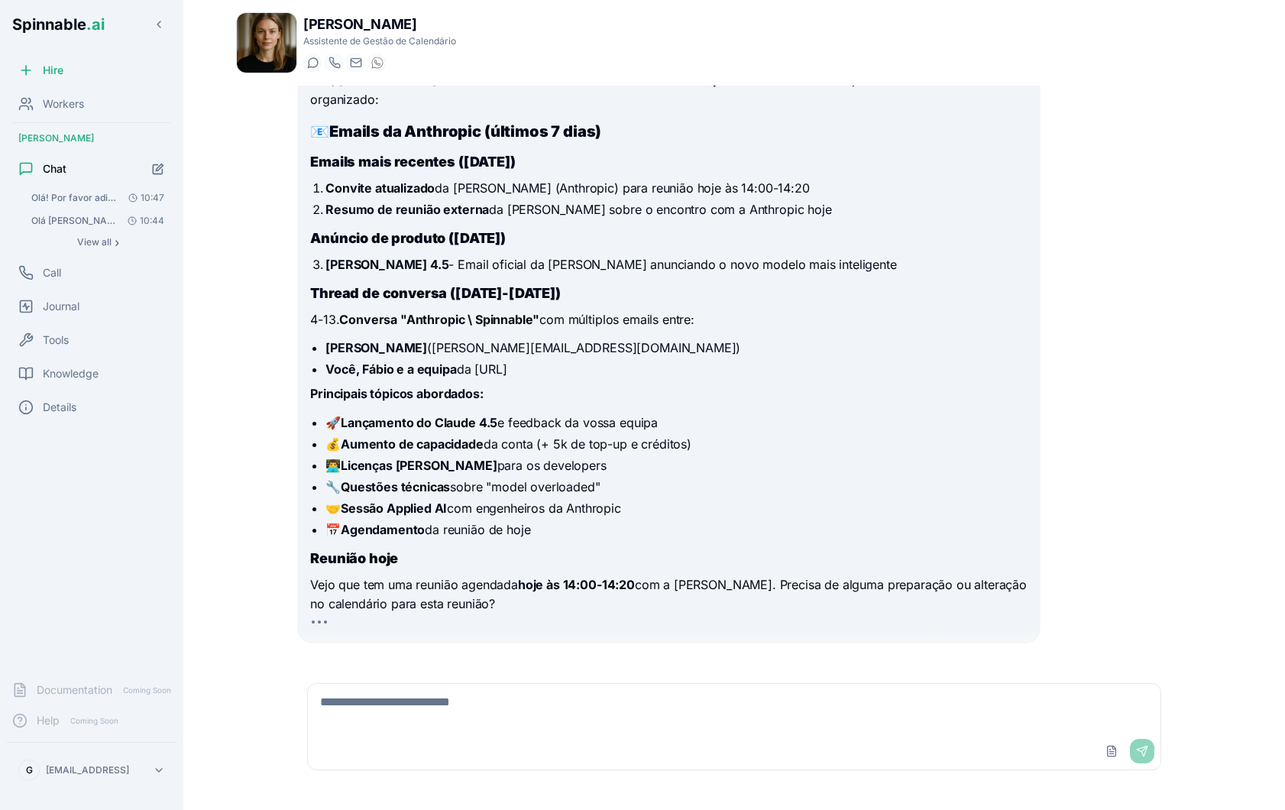
click at [444, 200] on li "Resumo de reunião externa da [PERSON_NAME] sobre o encontro com a Anthropic hoje" at bounding box center [675, 209] width 701 height 18
drag, startPoint x: 433, startPoint y: 164, endPoint x: 497, endPoint y: 163, distance: 64.2
click at [497, 179] on li "Convite atualizado da [PERSON_NAME] (Anthropic) para reunião hoje às 14:00-14:20" at bounding box center [675, 188] width 701 height 18
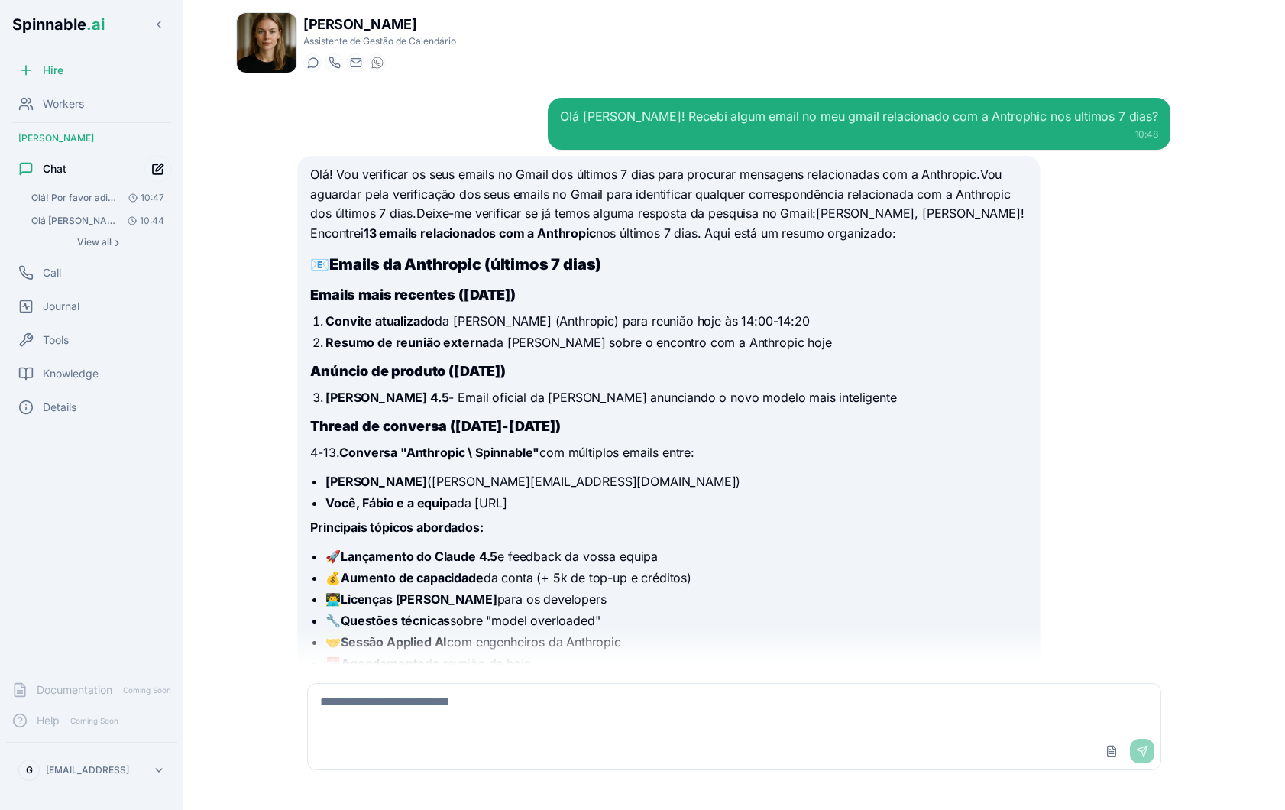
click at [162, 168] on icon "Start new chat" at bounding box center [158, 169] width 10 height 10
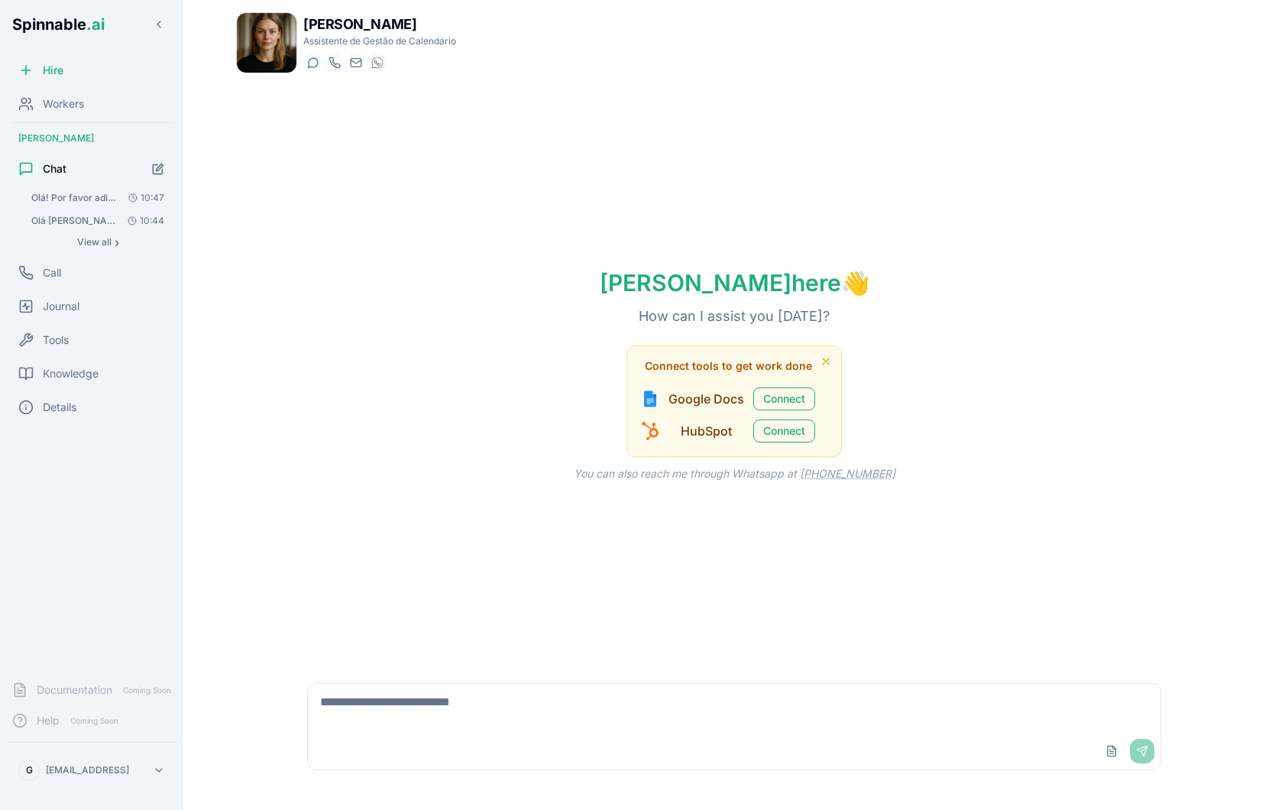
click at [453, 733] on div "Upload File Send" at bounding box center [734, 751] width 852 height 37
click at [423, 712] on textarea at bounding box center [734, 708] width 852 height 49
